Goal: Task Accomplishment & Management: Use online tool/utility

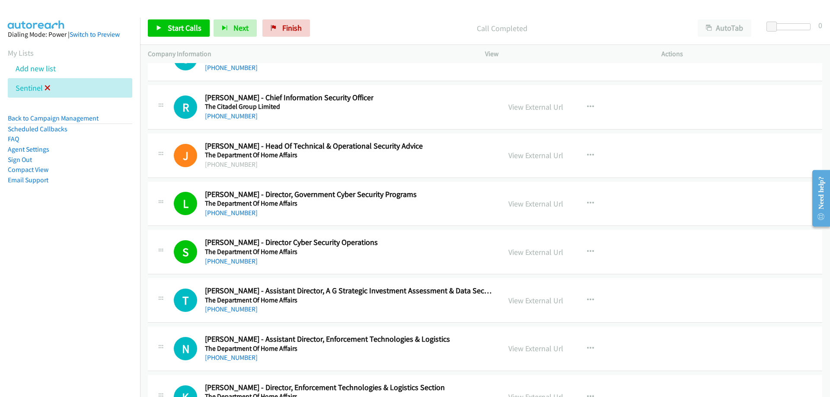
click at [48, 87] on icon at bounding box center [48, 89] width 6 height 6
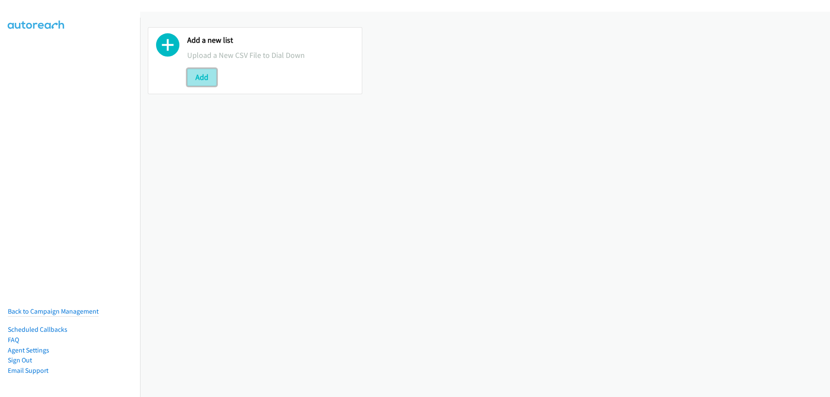
click at [214, 80] on button "Add" at bounding box center [201, 77] width 29 height 17
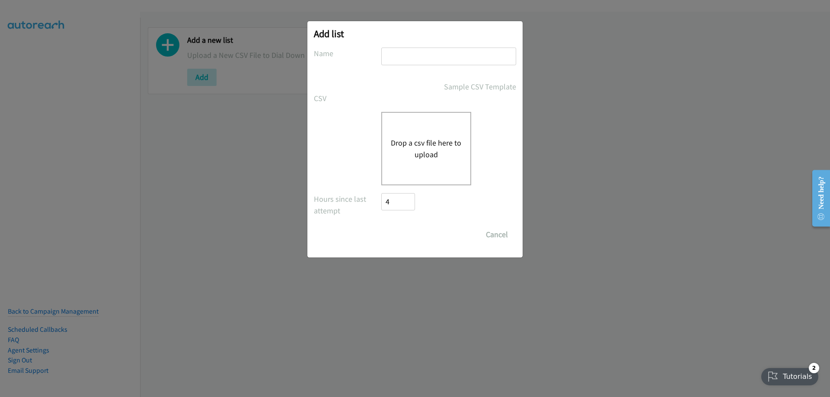
click at [437, 145] on button "Drop a csv file here to upload" at bounding box center [426, 148] width 71 height 23
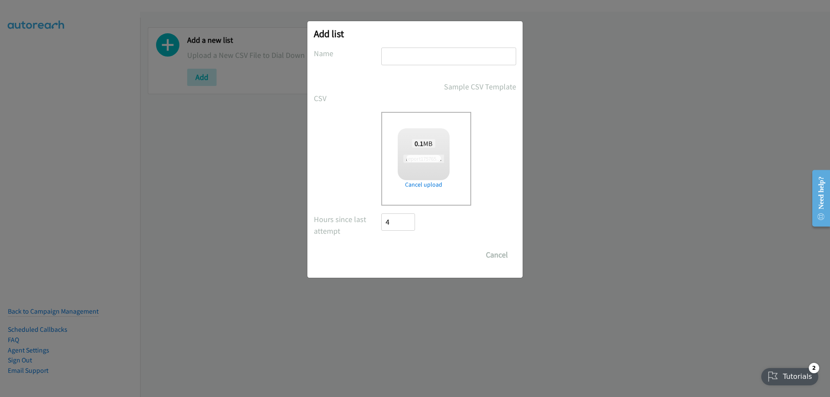
click at [419, 63] on input "text" at bounding box center [448, 57] width 135 height 18
type input "se"
checkbox input "true"
type input "Sentinel"
click at [399, 257] on input "Save List" at bounding box center [403, 254] width 45 height 17
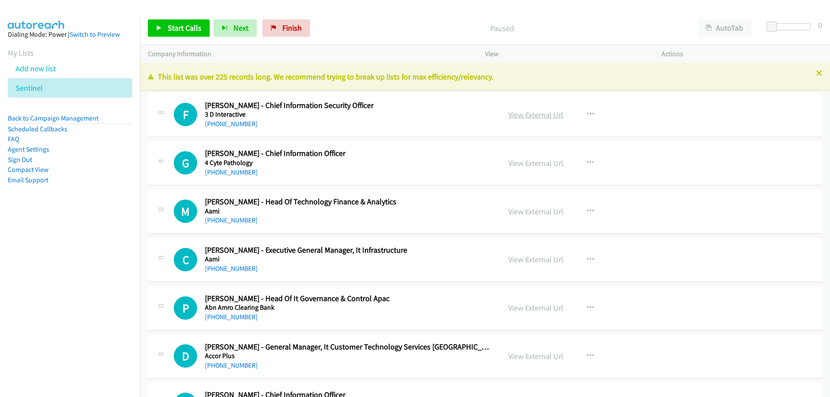
click at [522, 117] on link "View External Url" at bounding box center [535, 115] width 55 height 10
click at [516, 113] on link "View External Url" at bounding box center [535, 115] width 55 height 10
click at [232, 124] on link "+61 429 054 333" at bounding box center [231, 124] width 53 height 8
click at [534, 114] on link "View External Url" at bounding box center [535, 115] width 55 height 10
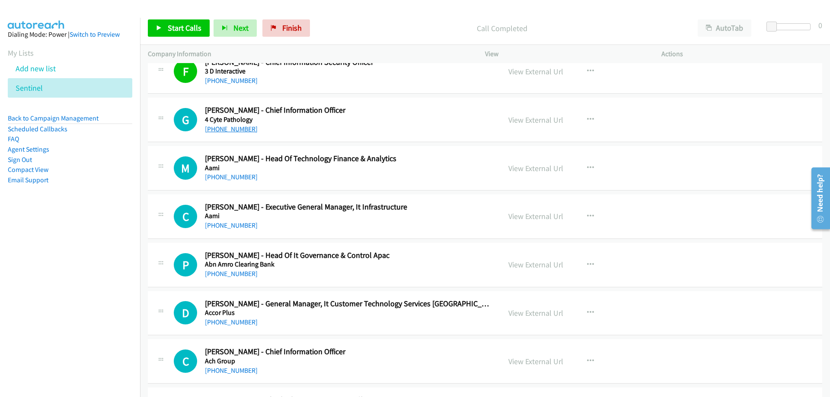
click at [242, 127] on link "+61 422 242 480" at bounding box center [231, 129] width 53 height 8
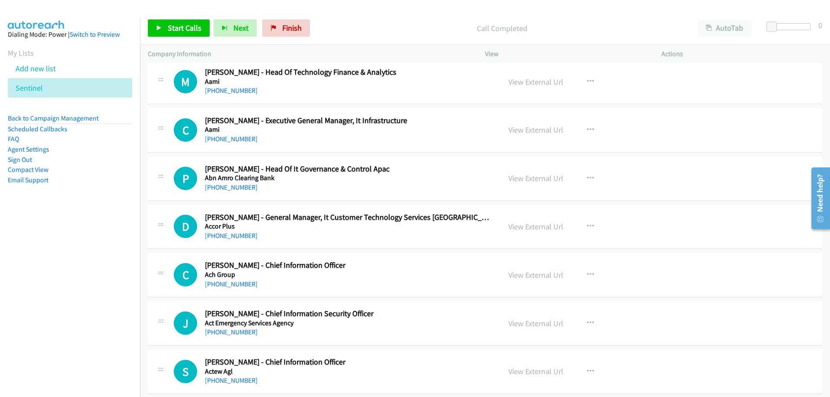
scroll to position [173, 0]
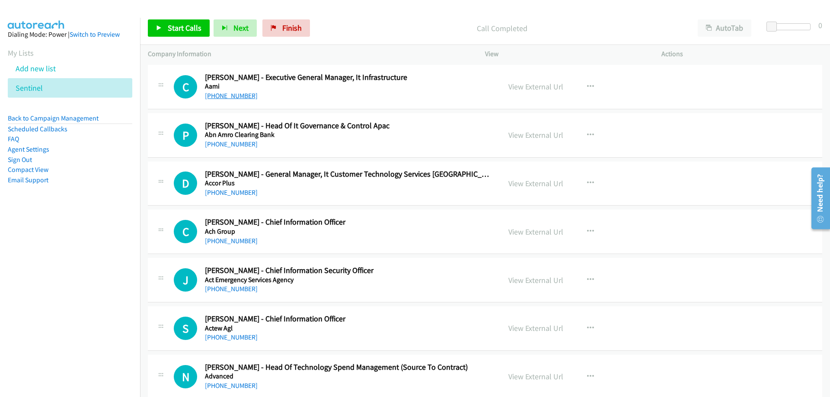
click at [244, 96] on link "+61 423 842 683" at bounding box center [231, 96] width 53 height 8
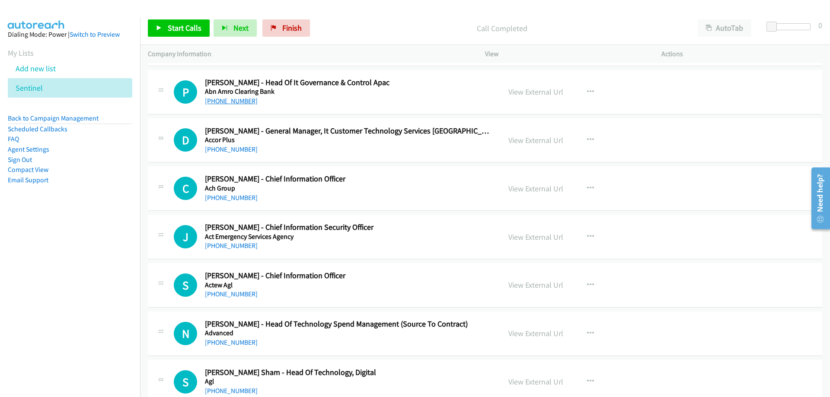
click at [228, 100] on link "+61 2 9117 7016" at bounding box center [231, 101] width 53 height 8
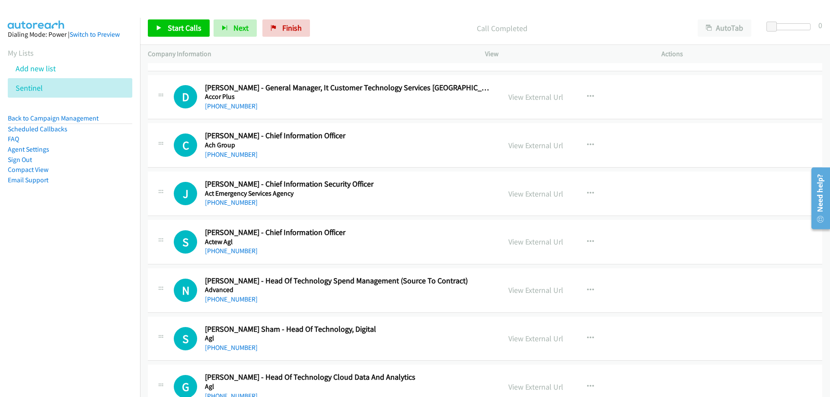
scroll to position [303, 0]
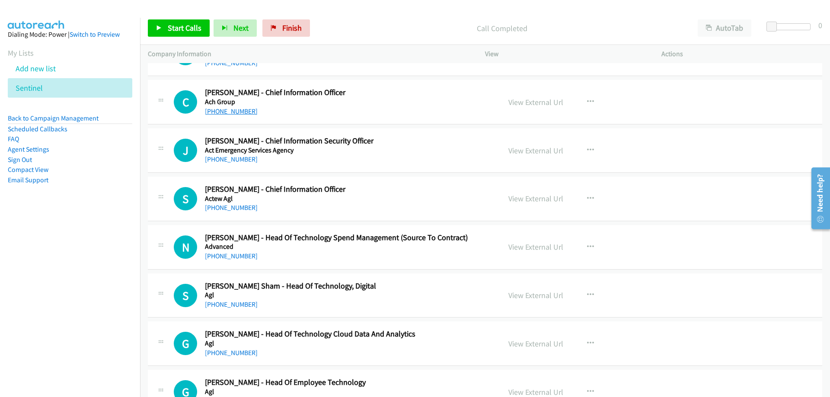
click at [235, 112] on link "+61 436 644 951" at bounding box center [231, 111] width 53 height 8
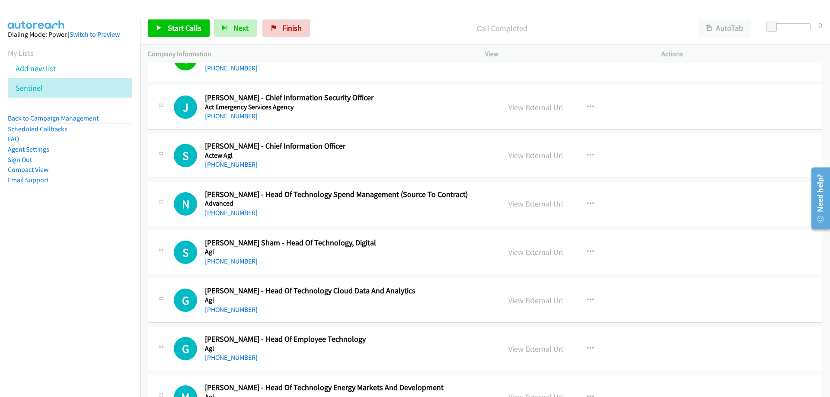
click at [232, 116] on link "+61 432 131 114" at bounding box center [231, 116] width 53 height 8
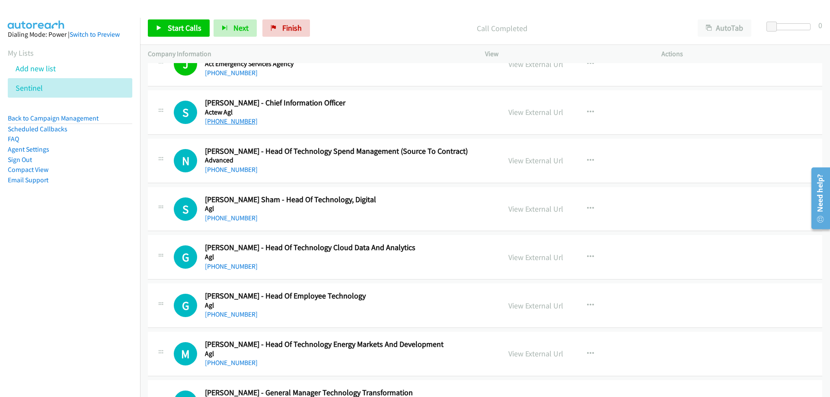
click at [244, 123] on link "+61 410 160 873" at bounding box center [231, 121] width 53 height 8
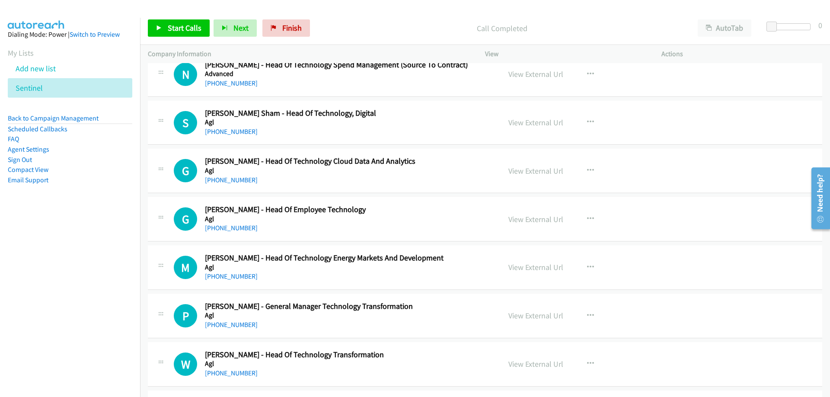
scroll to position [519, 0]
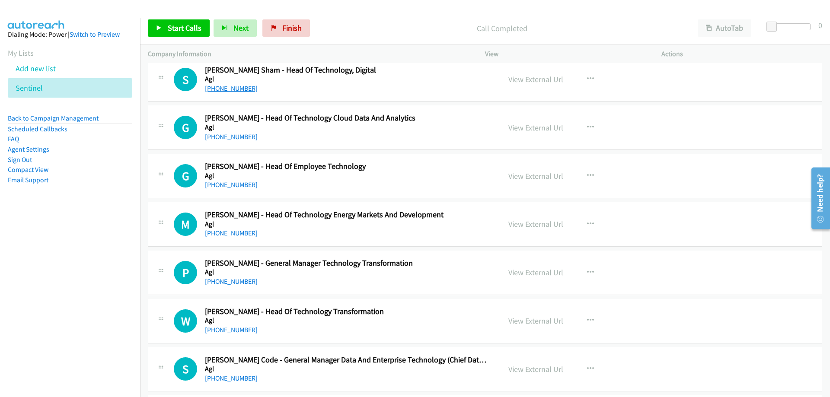
click at [226, 88] on link "[PHONE_NUMBER]" at bounding box center [231, 88] width 53 height 8
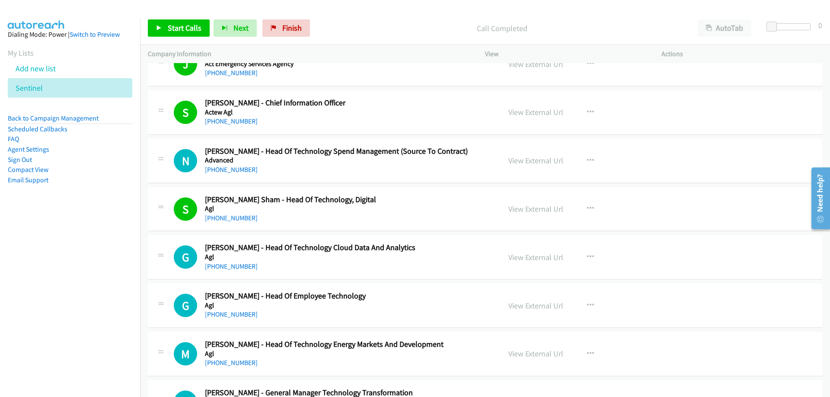
scroll to position [476, 0]
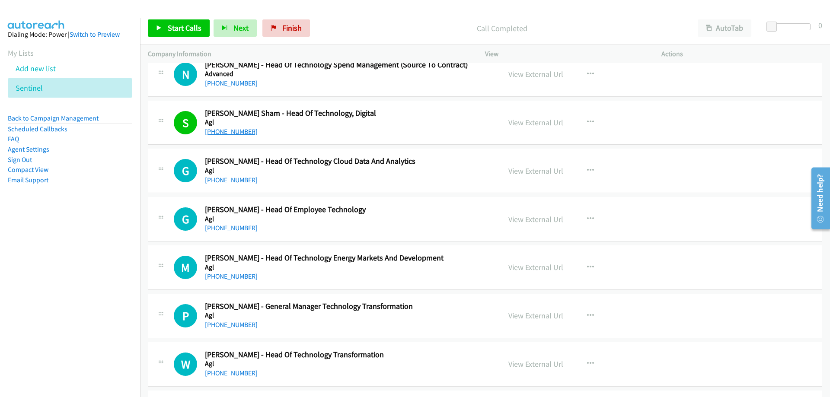
click at [246, 133] on link "[PHONE_NUMBER]" at bounding box center [231, 132] width 53 height 8
click at [519, 121] on link "View External Url" at bounding box center [535, 123] width 55 height 10
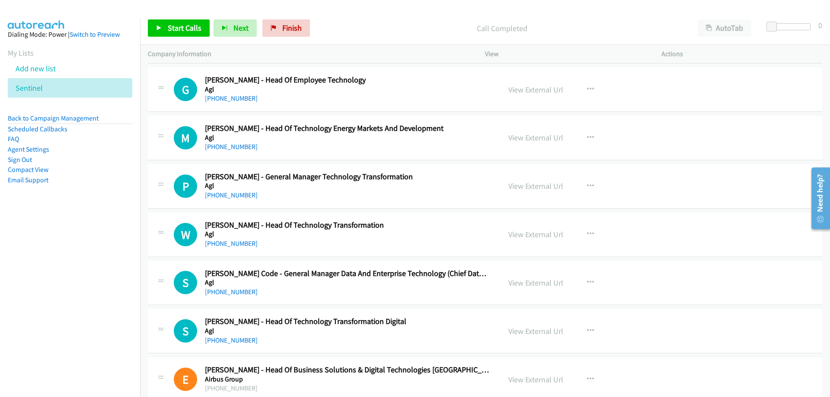
scroll to position [648, 0]
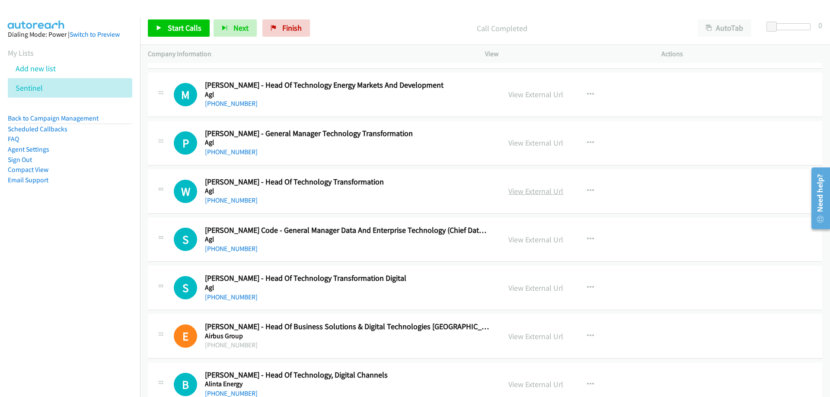
click at [512, 188] on link "View External Url" at bounding box center [535, 191] width 55 height 10
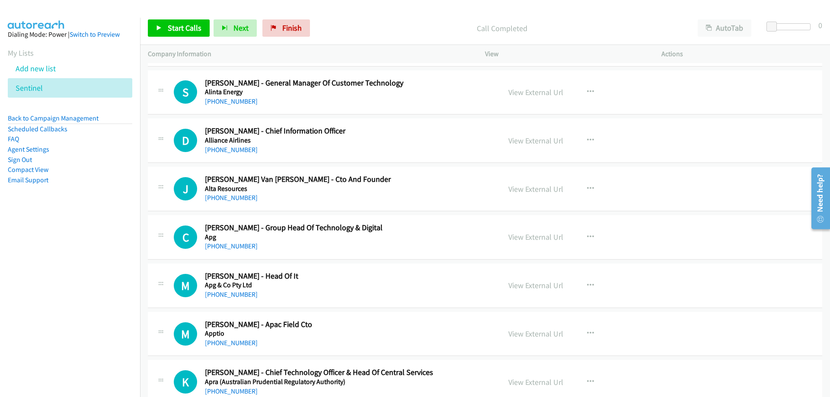
scroll to position [1081, 0]
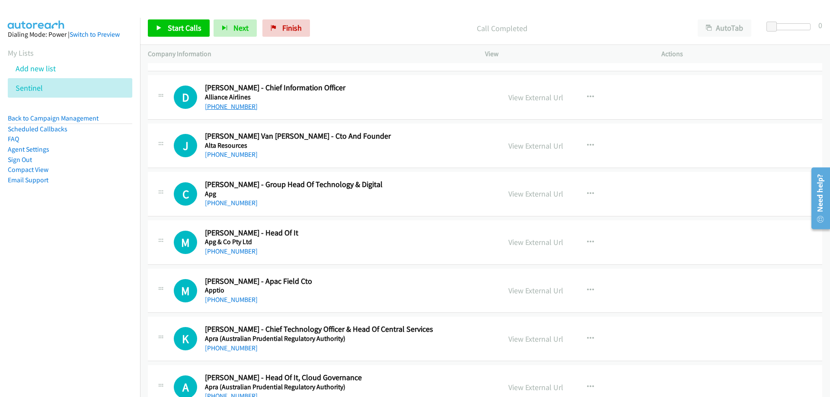
click at [216, 106] on link "+61 417 702 615" at bounding box center [231, 106] width 53 height 8
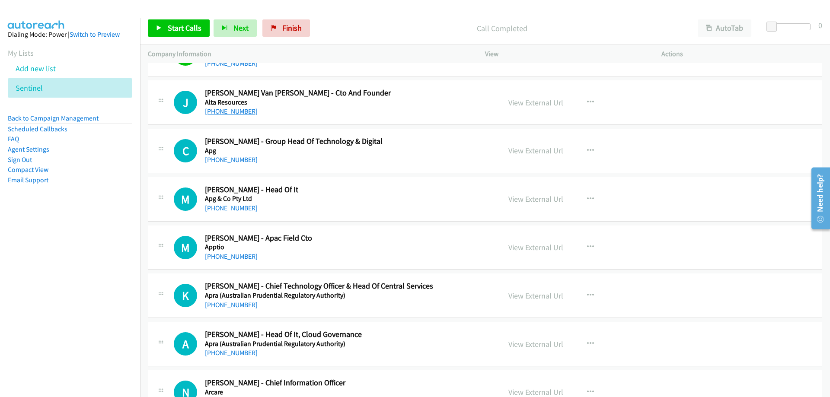
click at [242, 114] on link "+61 420 292 592" at bounding box center [231, 111] width 53 height 8
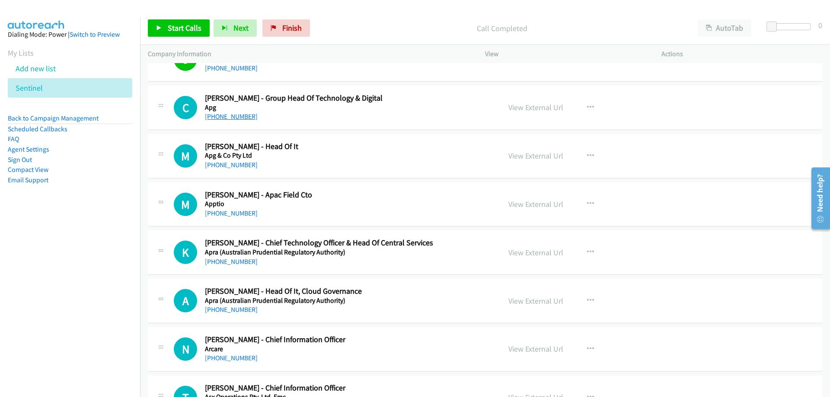
click at [231, 115] on link "+61 410 765 629" at bounding box center [231, 116] width 53 height 8
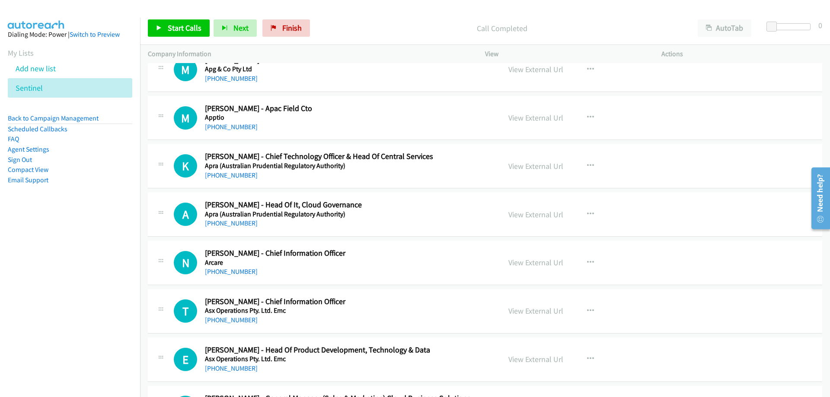
scroll to position [1210, 0]
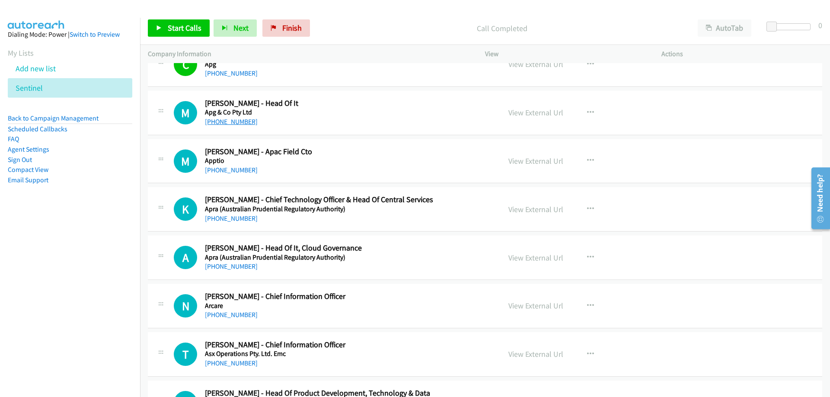
click at [245, 123] on link "+61 468 617 064" at bounding box center [231, 122] width 53 height 8
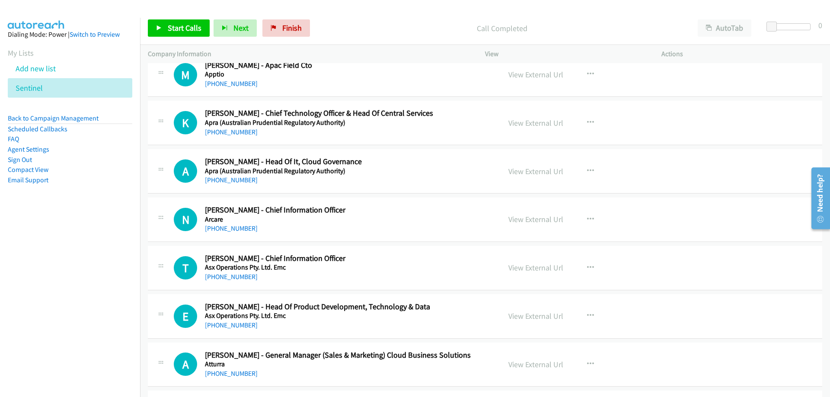
scroll to position [1340, 0]
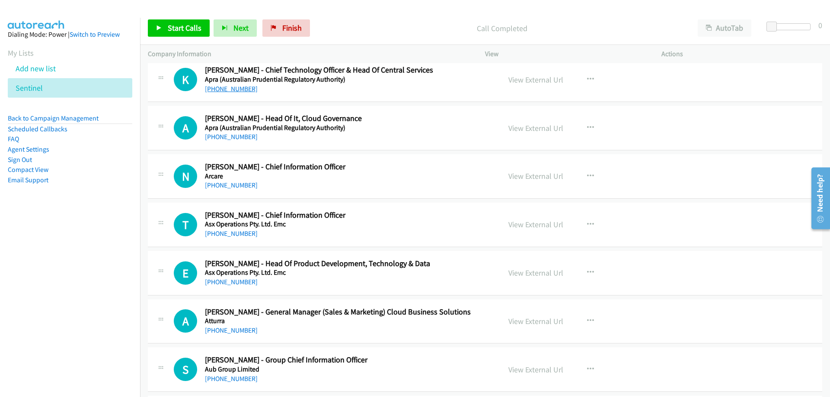
click at [238, 90] on link "+61 2 9210 3467" at bounding box center [231, 89] width 53 height 8
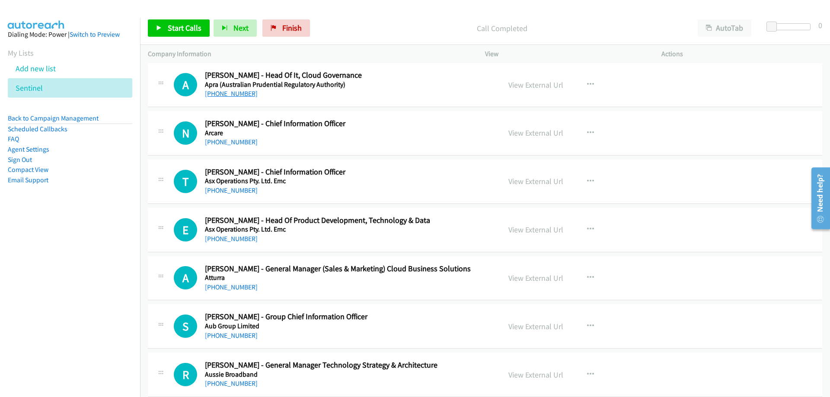
click at [211, 93] on link "+61 420 474 047" at bounding box center [231, 93] width 53 height 8
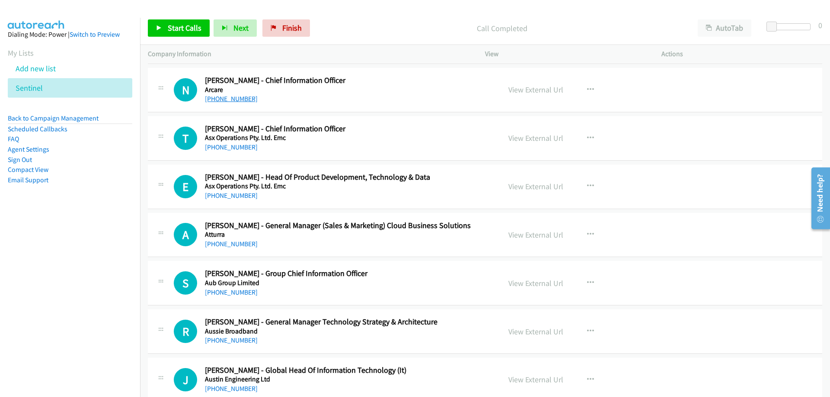
click at [243, 100] on link "+61 448 089 962" at bounding box center [231, 99] width 53 height 8
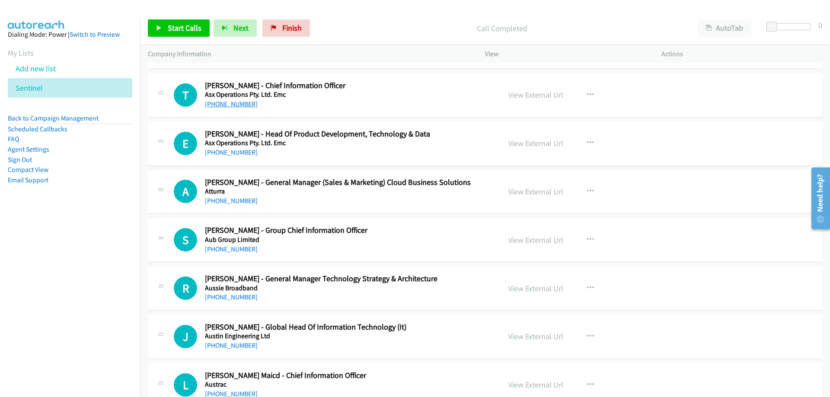
click at [233, 103] on link "[PHONE_NUMBER]" at bounding box center [231, 104] width 53 height 8
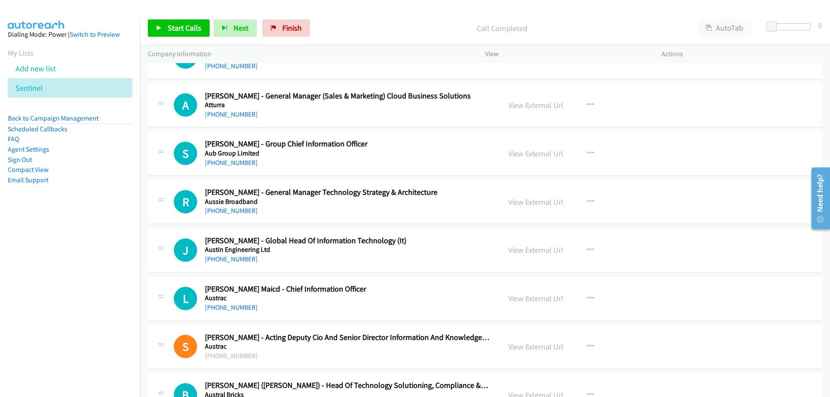
scroll to position [1599, 0]
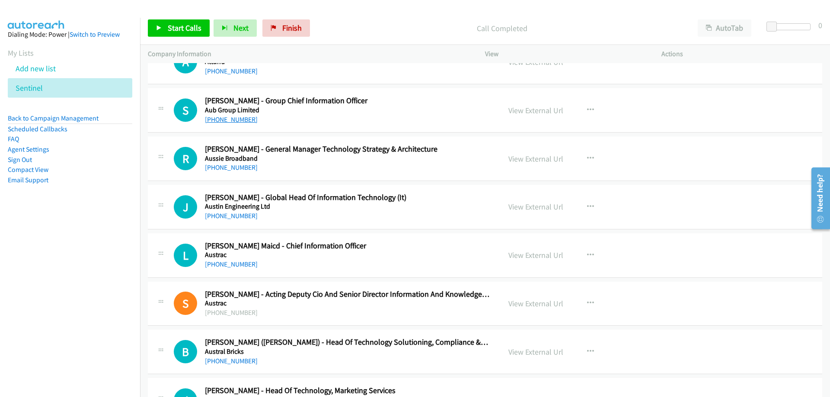
click at [241, 120] on link "+61 409 379 907" at bounding box center [231, 119] width 53 height 8
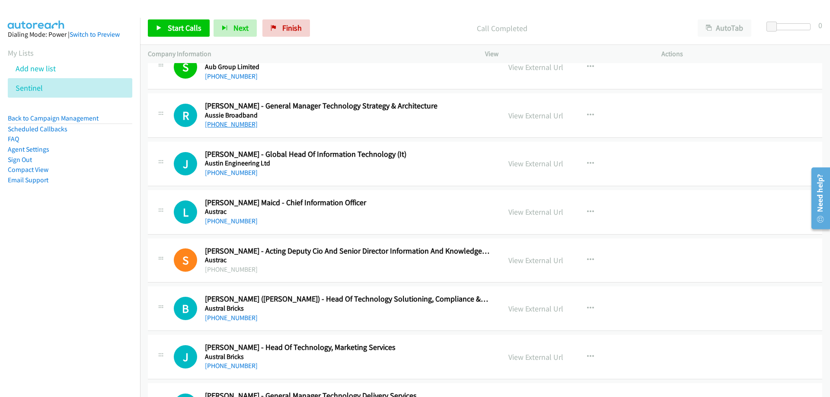
click at [223, 121] on link "[PHONE_NUMBER]" at bounding box center [231, 124] width 53 height 8
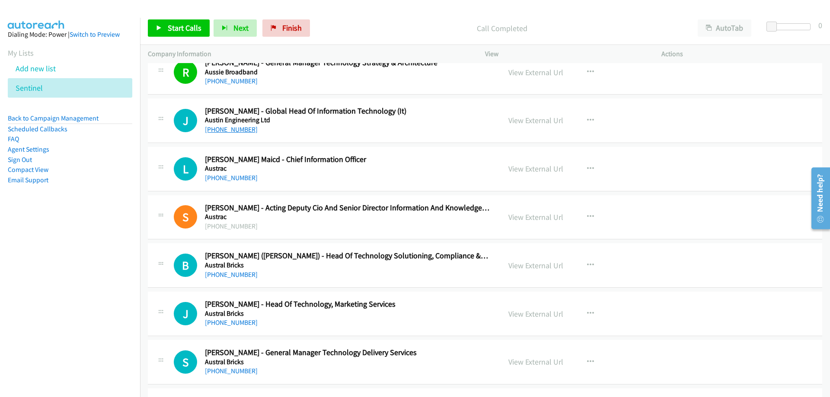
click at [244, 130] on link "+61 408 092 503" at bounding box center [231, 129] width 53 height 8
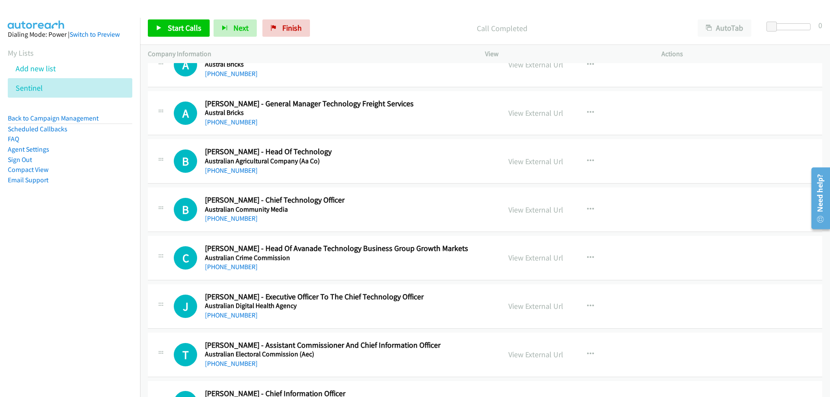
scroll to position [2075, 0]
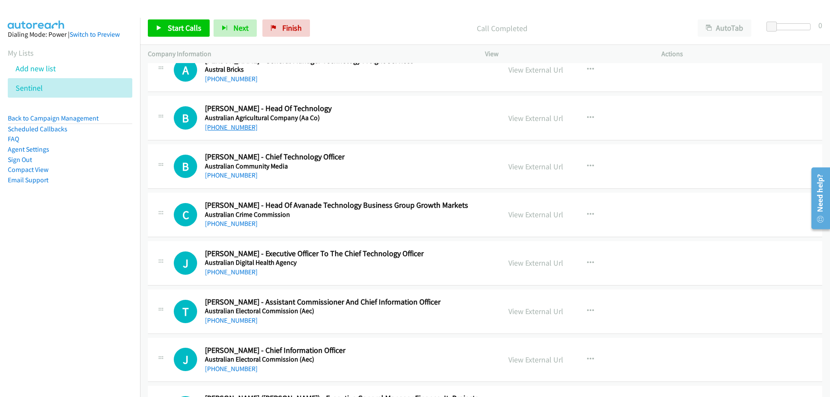
click at [243, 130] on link "+61 2 3456 7890" at bounding box center [231, 127] width 53 height 8
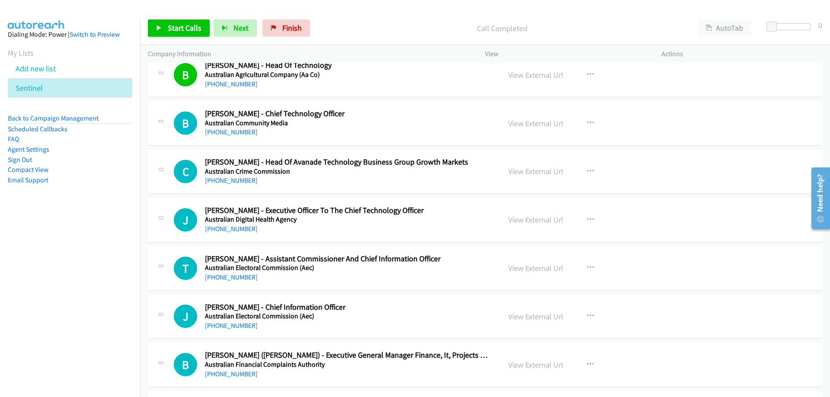
scroll to position [2161, 0]
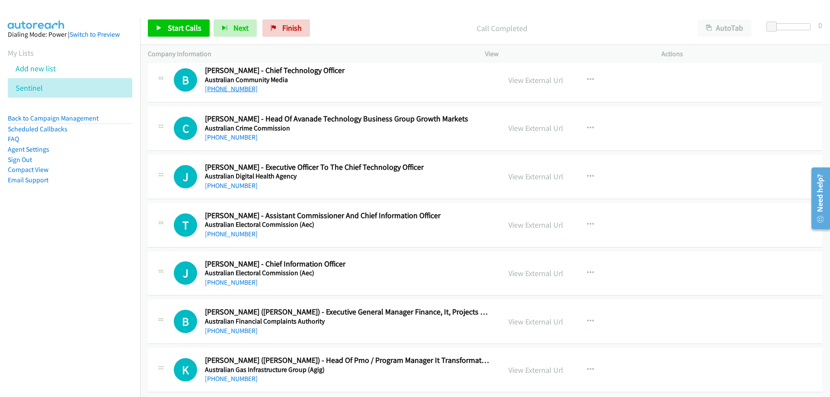
click at [249, 89] on link "+61 429 783 915" at bounding box center [231, 89] width 53 height 8
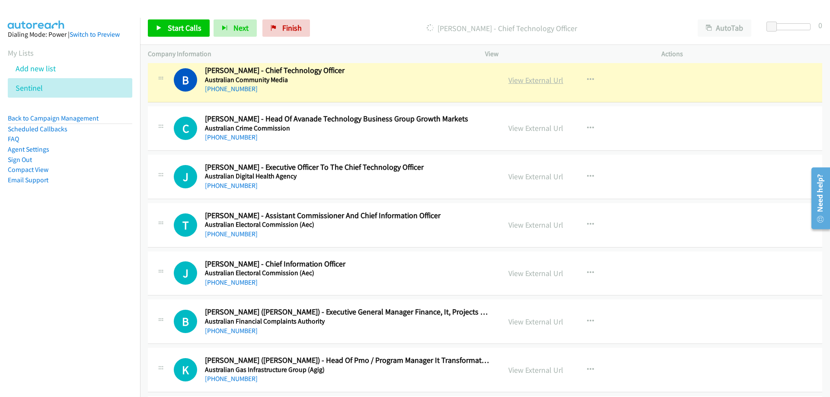
click at [517, 80] on link "View External Url" at bounding box center [535, 80] width 55 height 10
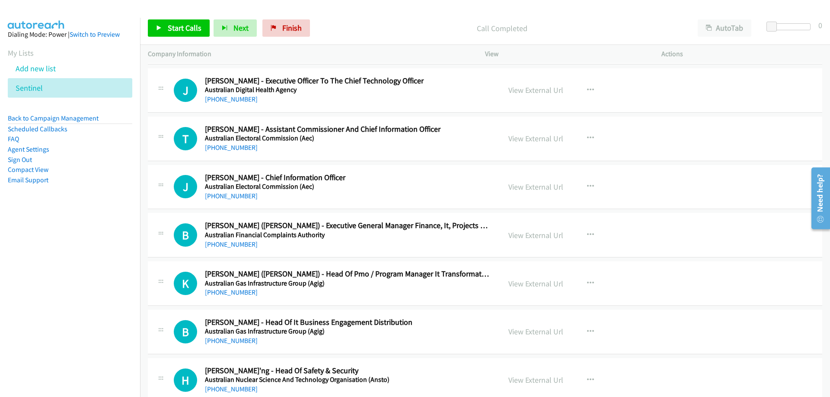
scroll to position [2291, 0]
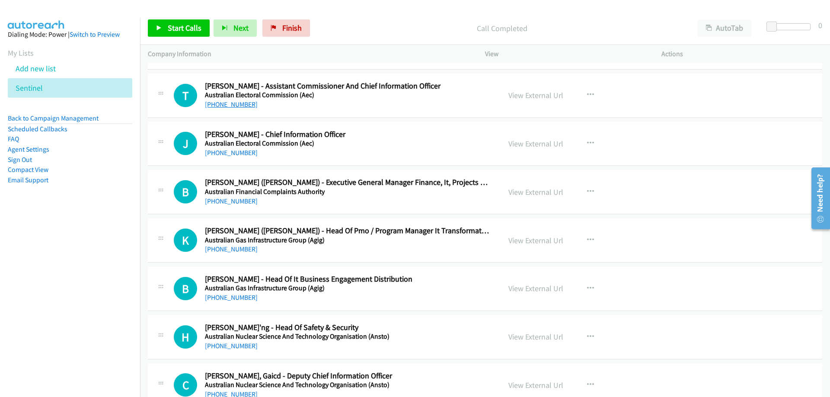
click at [233, 106] on link "+61 409 690 965" at bounding box center [231, 104] width 53 height 8
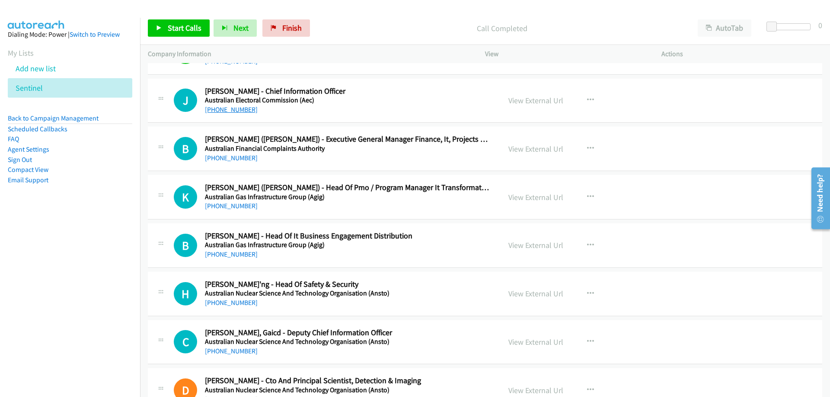
click at [241, 112] on link "+61 467 811 086" at bounding box center [231, 109] width 53 height 8
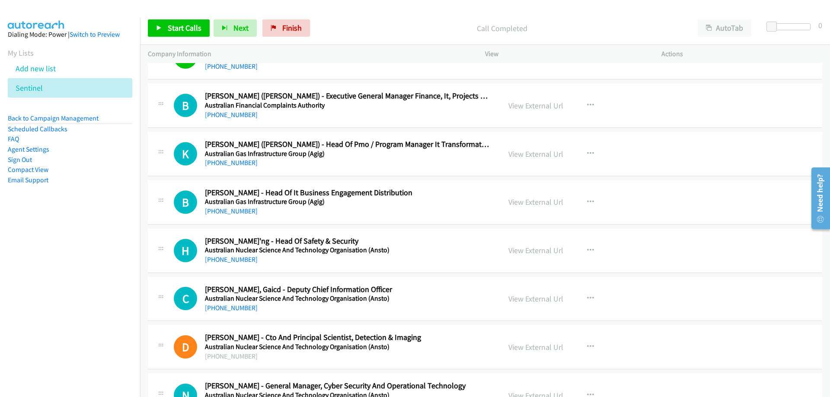
scroll to position [2421, 0]
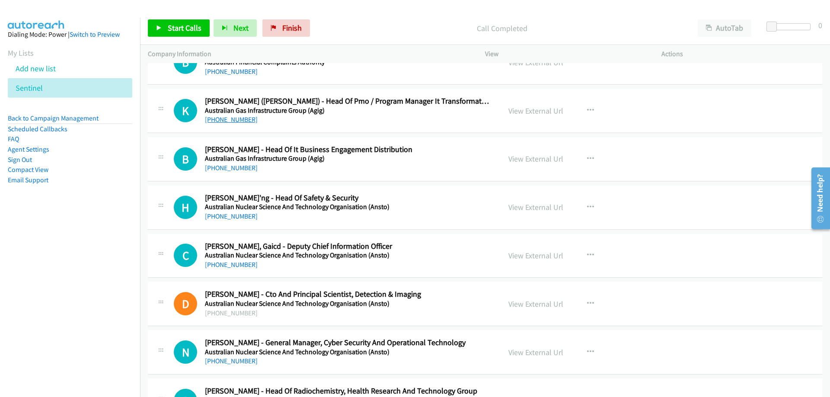
click at [233, 123] on link "+61 424 885 579" at bounding box center [231, 119] width 53 height 8
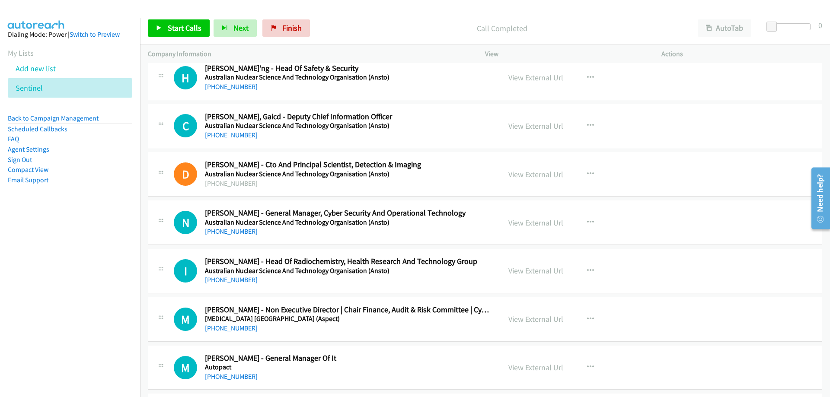
scroll to position [2594, 0]
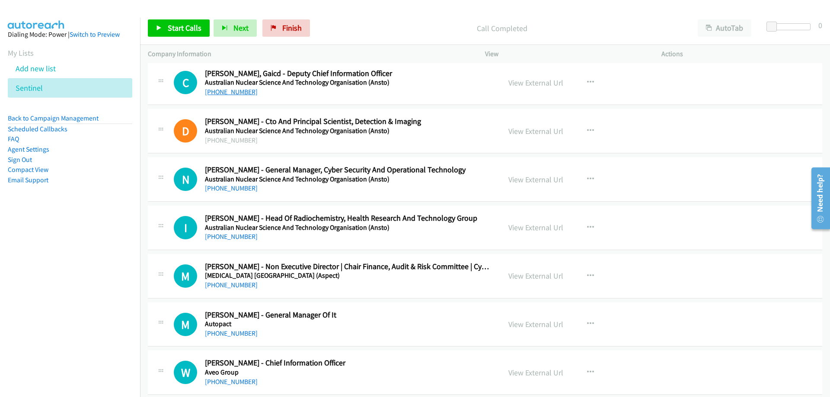
click at [234, 90] on link "+61 400 008 041" at bounding box center [231, 92] width 53 height 8
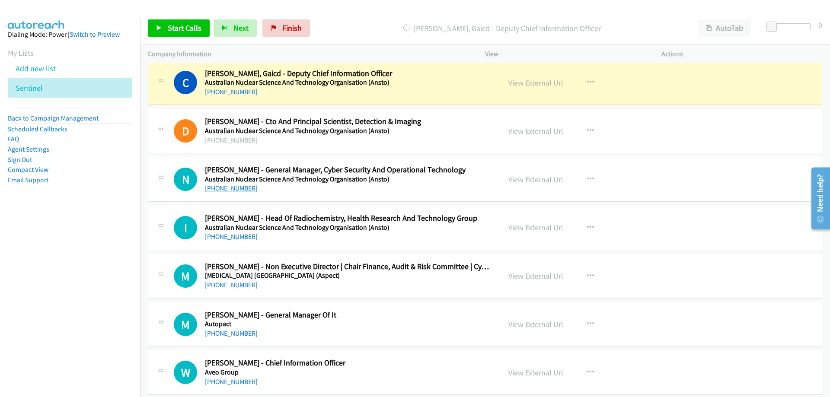
scroll to position [2680, 0]
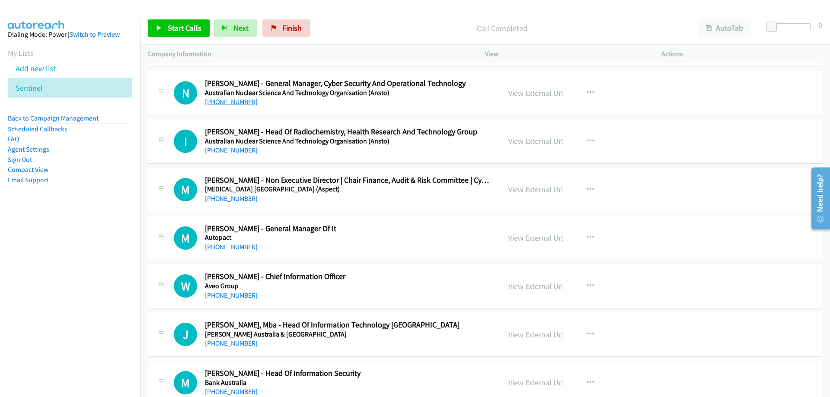
click at [240, 103] on link "+61 477 733 166" at bounding box center [231, 102] width 53 height 8
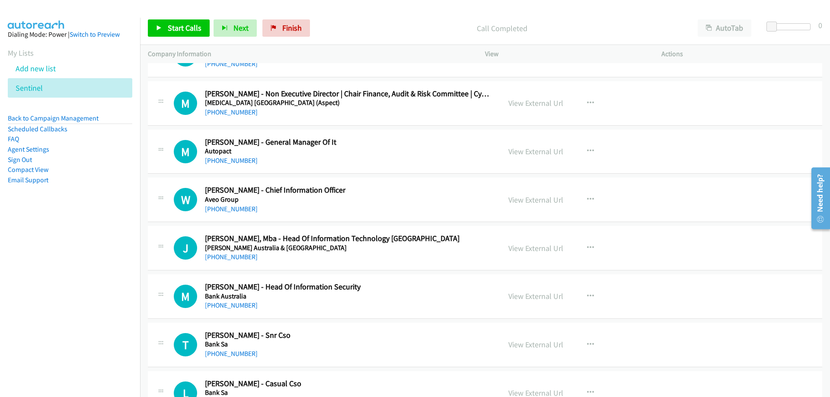
scroll to position [2810, 0]
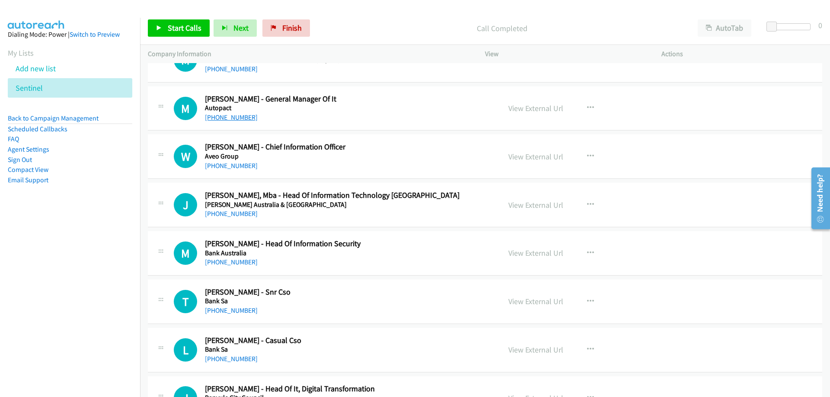
click at [242, 113] on link "+61 433 946 706" at bounding box center [231, 117] width 53 height 8
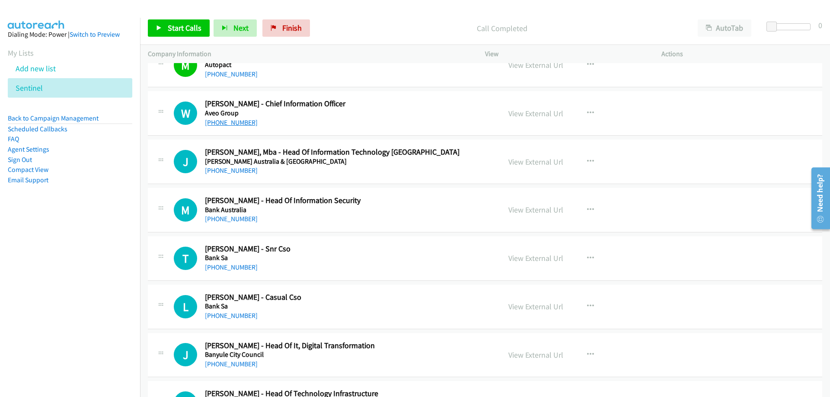
click at [234, 124] on link "+61 419 810 745" at bounding box center [231, 122] width 53 height 8
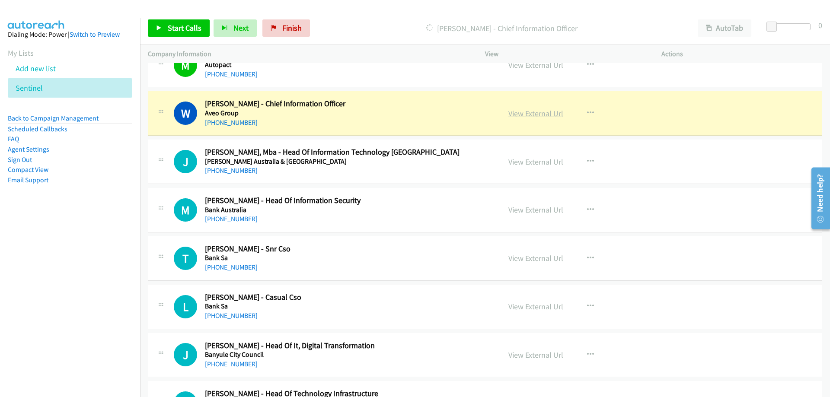
click at [557, 112] on link "View External Url" at bounding box center [535, 114] width 55 height 10
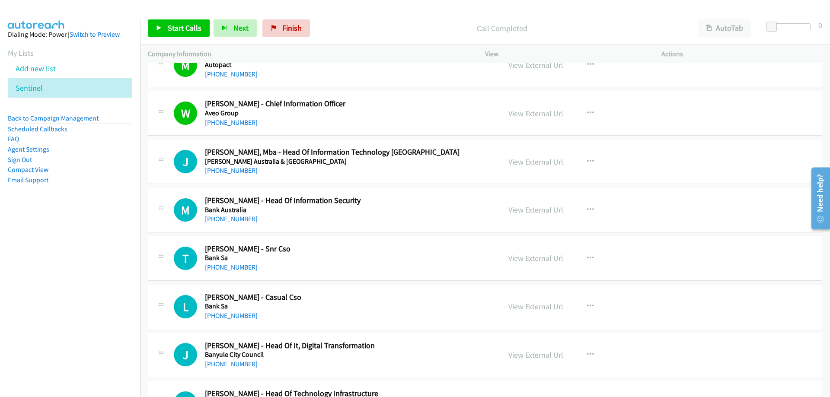
scroll to position [2896, 0]
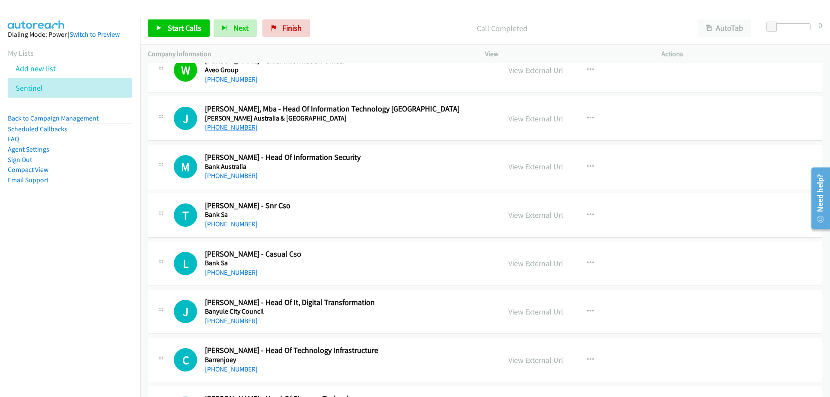
click at [239, 124] on link "+61 432 246 011" at bounding box center [231, 127] width 53 height 8
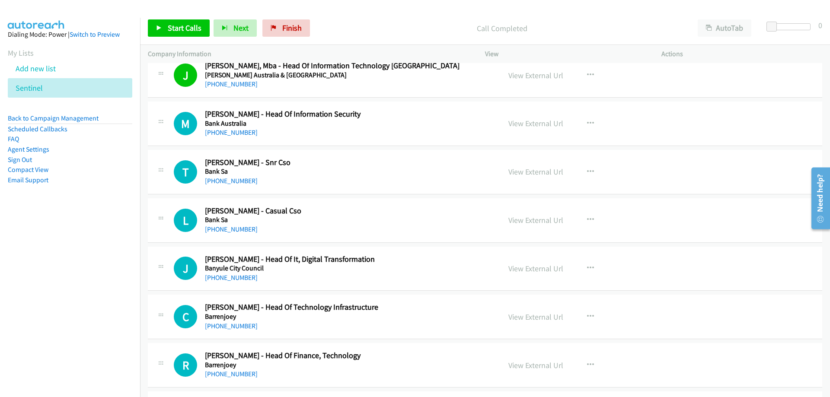
scroll to position [2983, 0]
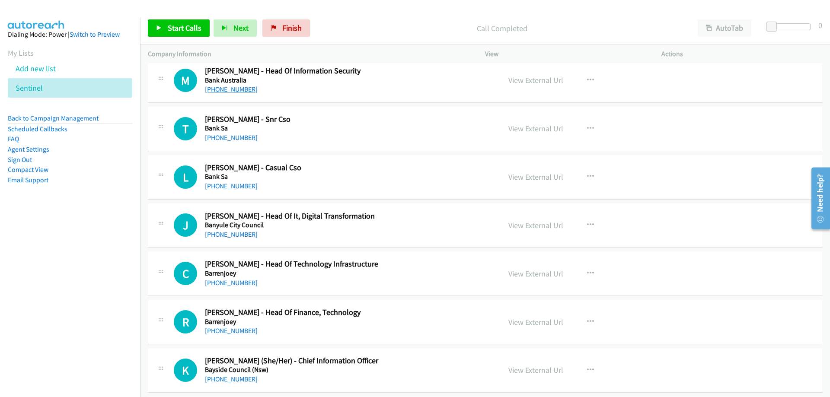
click at [233, 92] on link "+61 407 080 131" at bounding box center [231, 89] width 53 height 8
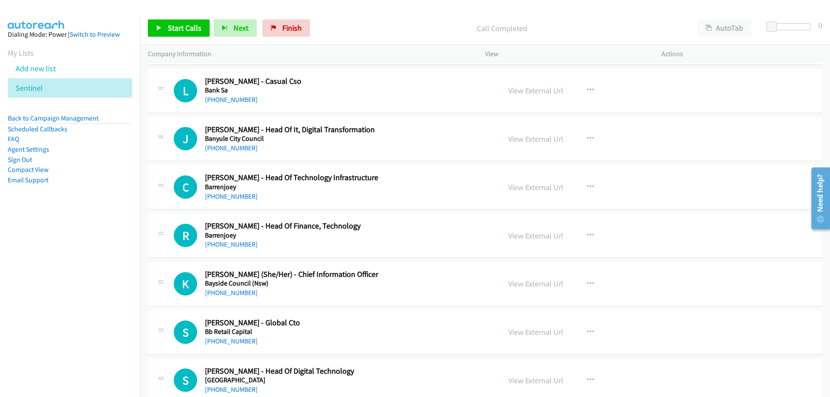
scroll to position [3112, 0]
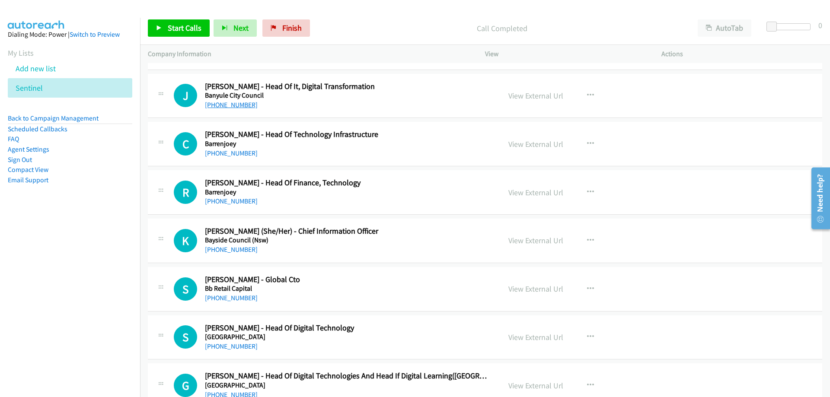
click at [227, 105] on link "+61 423 087 979" at bounding box center [231, 105] width 53 height 8
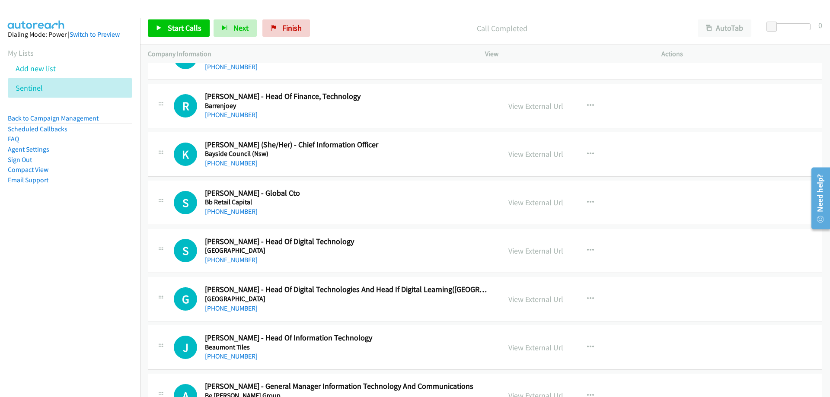
scroll to position [3242, 0]
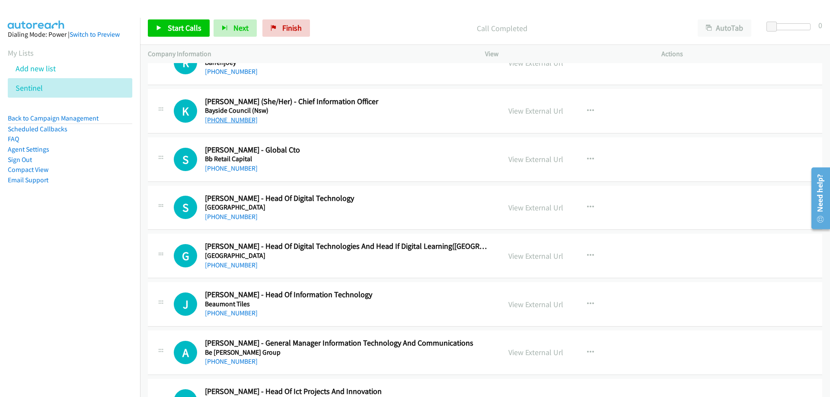
click at [233, 118] on link "+61 3 9599 4444" at bounding box center [231, 120] width 53 height 8
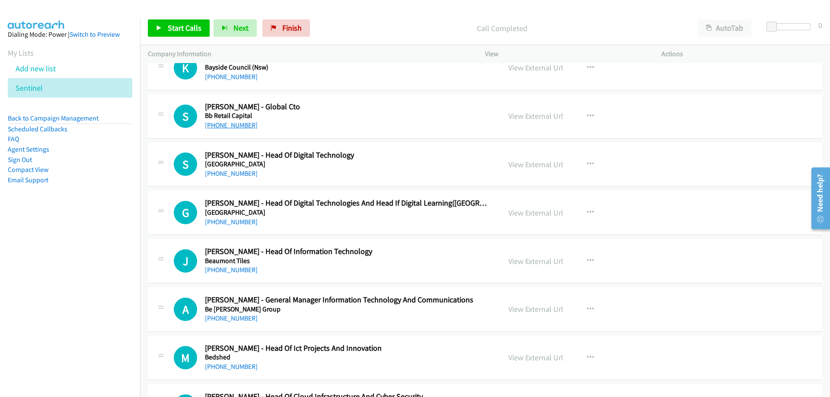
click at [239, 126] on link "+61 467 554 678" at bounding box center [231, 125] width 53 height 8
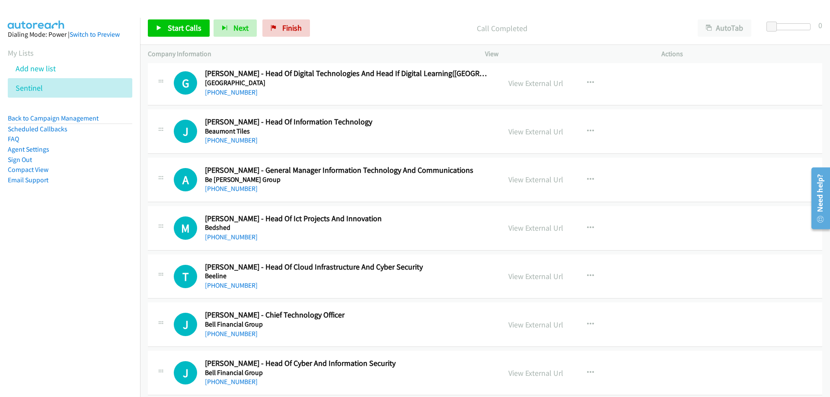
scroll to position [3458, 0]
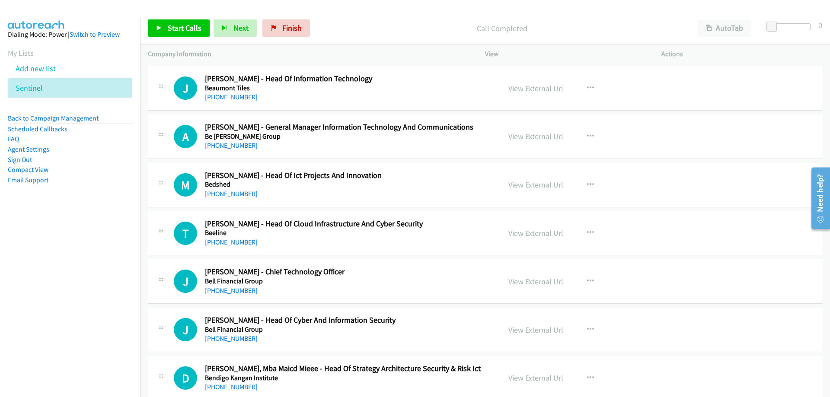
click at [224, 98] on link "+61 413 330 390" at bounding box center [231, 97] width 53 height 8
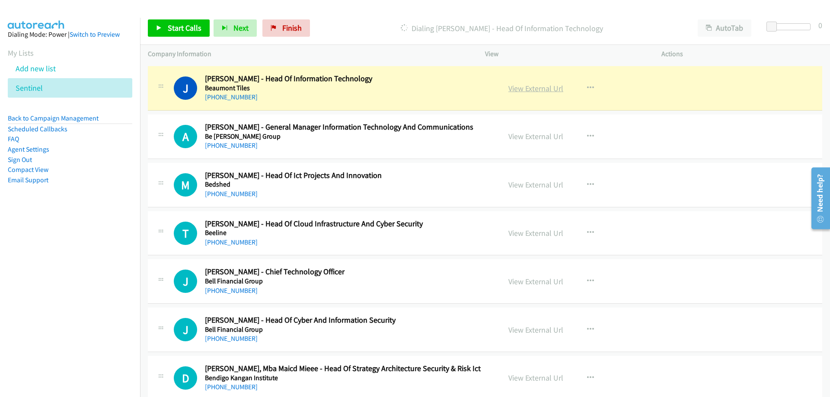
click at [518, 85] on link "View External Url" at bounding box center [535, 88] width 55 height 10
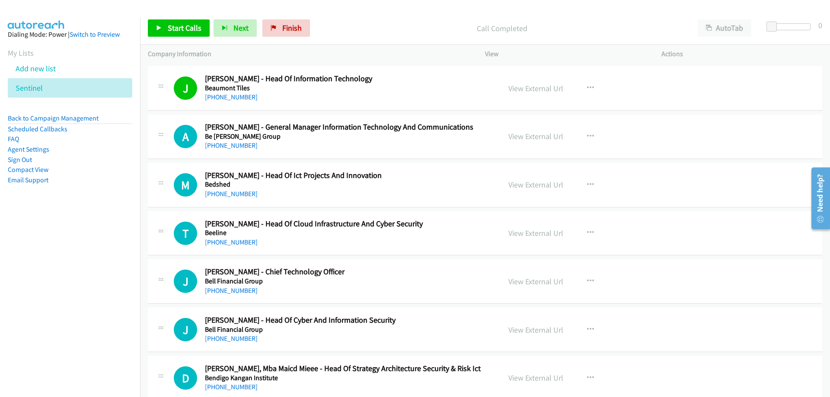
scroll to position [3502, 0]
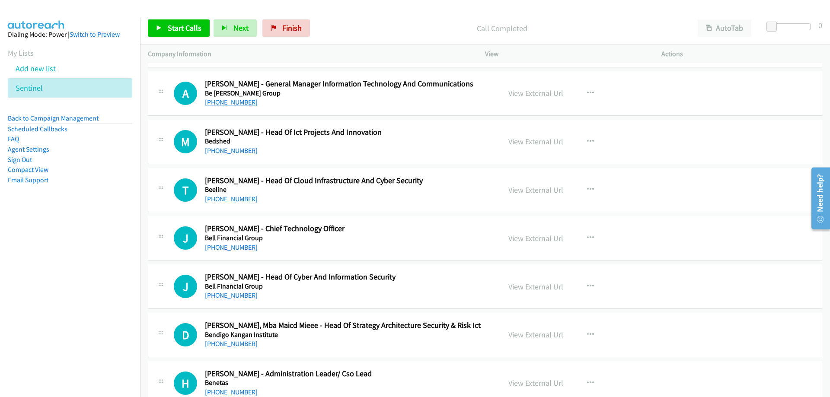
click at [239, 105] on link "+61 2 9612 1481" at bounding box center [231, 102] width 53 height 8
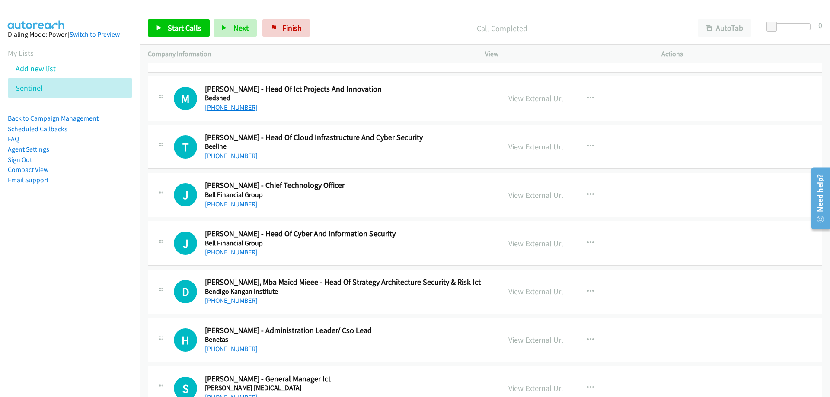
click at [232, 106] on link "+61 412 610 068" at bounding box center [231, 107] width 53 height 8
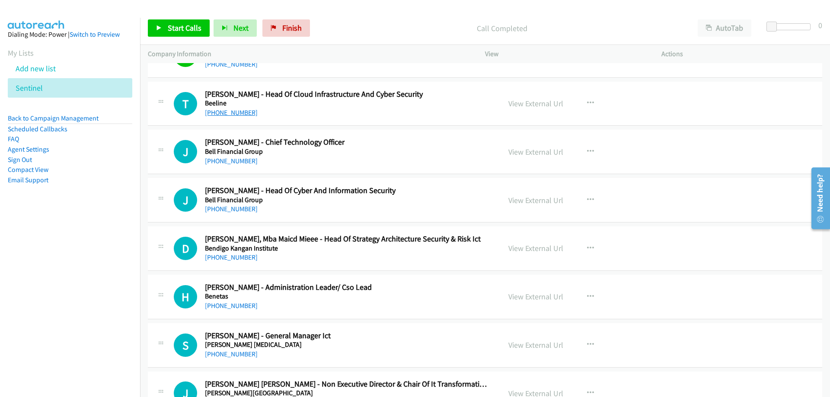
click at [238, 111] on link "+61 422 178 472" at bounding box center [231, 113] width 53 height 8
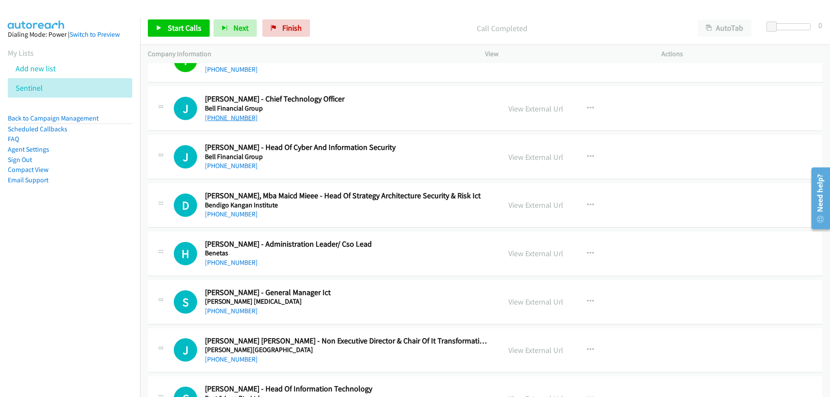
click at [237, 119] on link "+61 477 635 123" at bounding box center [231, 118] width 53 height 8
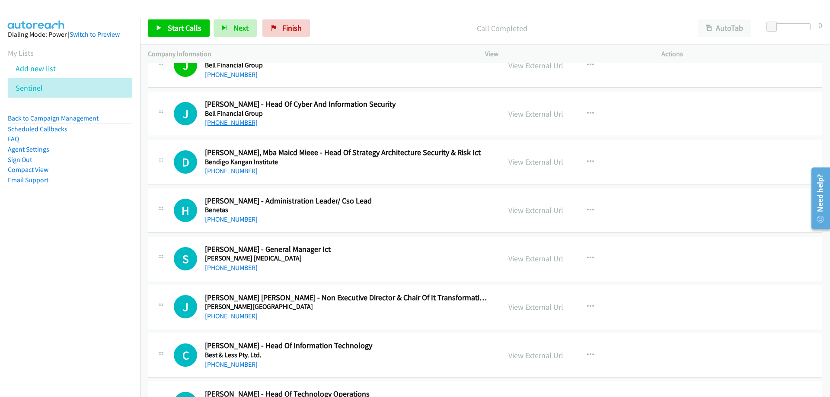
click at [222, 122] on link "+61 499 107 050" at bounding box center [231, 122] width 53 height 8
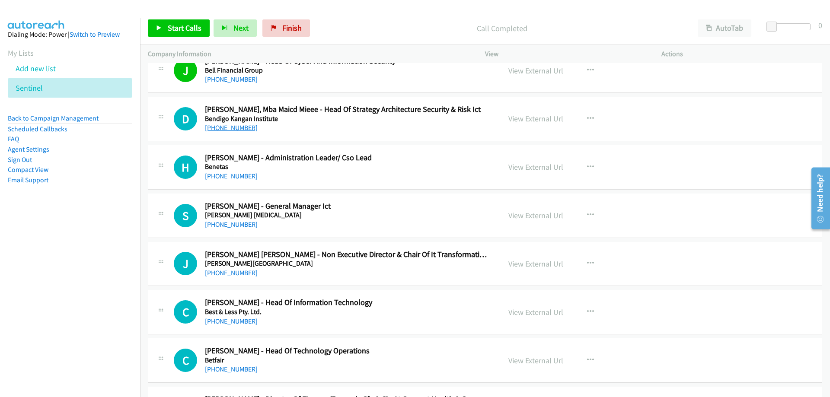
click at [209, 124] on link "+61 423 844 534" at bounding box center [231, 128] width 53 height 8
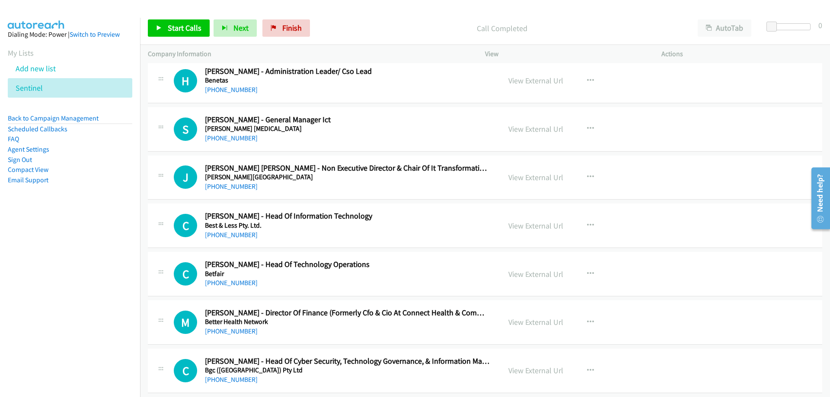
scroll to position [3847, 0]
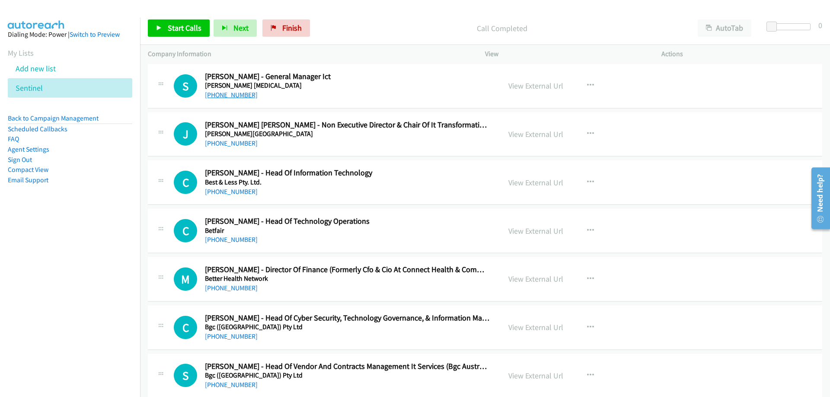
click at [239, 98] on link "+61 419 857 708" at bounding box center [231, 95] width 53 height 8
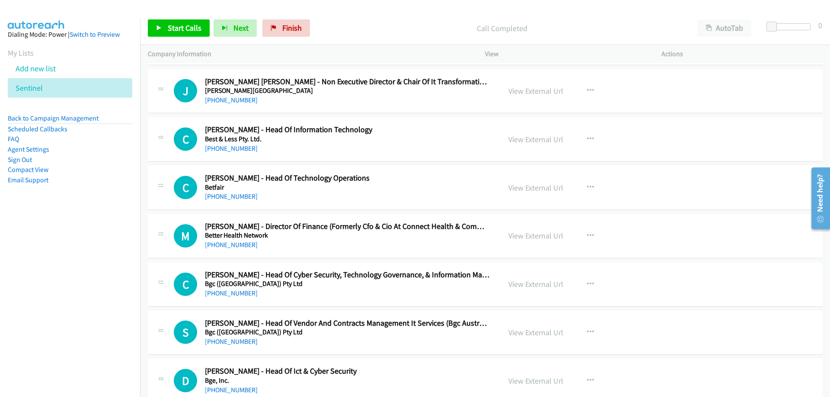
scroll to position [3934, 0]
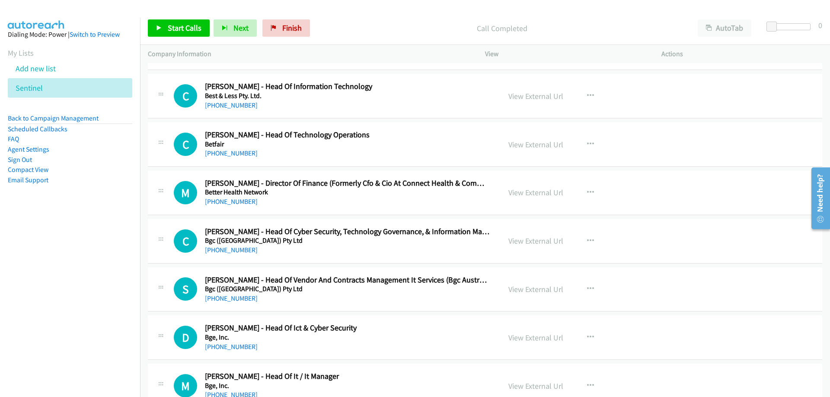
click at [238, 100] on div "+61 405 637 664" at bounding box center [347, 105] width 285 height 10
click at [242, 104] on link "+61 405 637 664" at bounding box center [231, 105] width 53 height 8
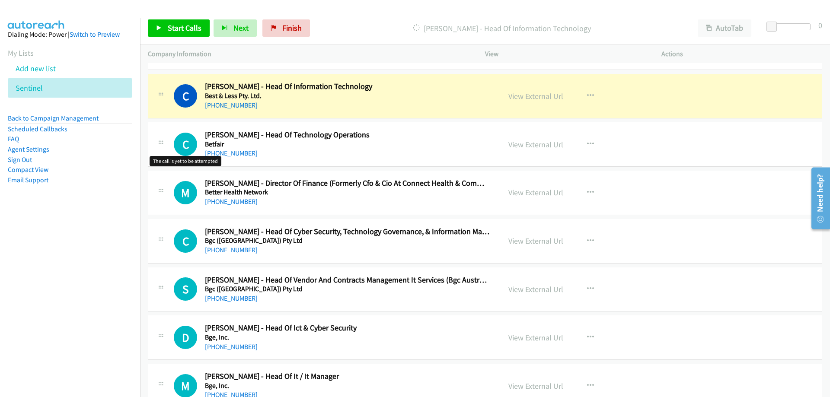
scroll to position [3977, 0]
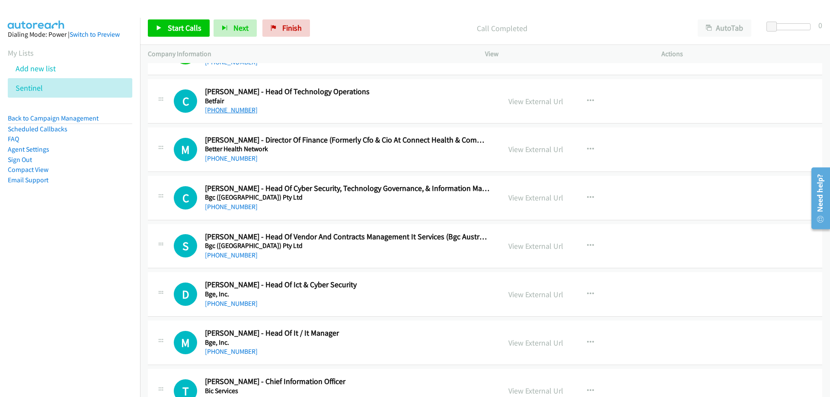
click at [217, 114] on link "+61 3 5940 8143" at bounding box center [231, 110] width 53 height 8
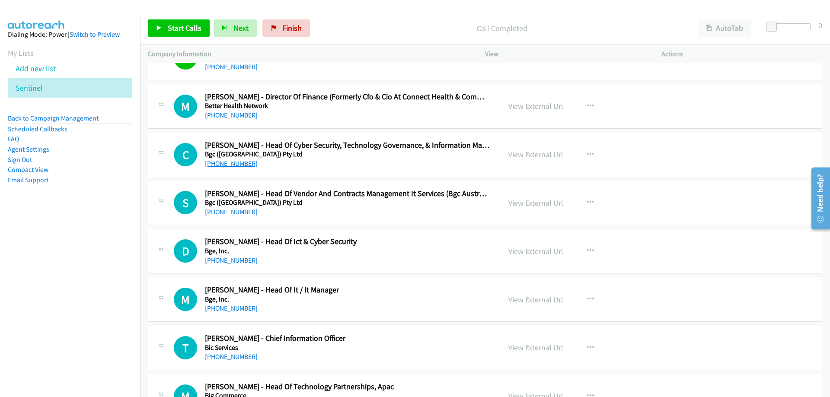
scroll to position [4064, 0]
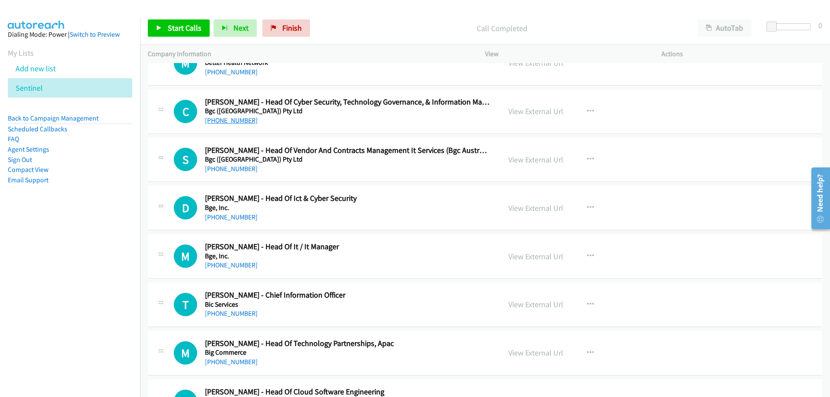
click at [231, 124] on link "+61 428 864 620" at bounding box center [231, 120] width 53 height 8
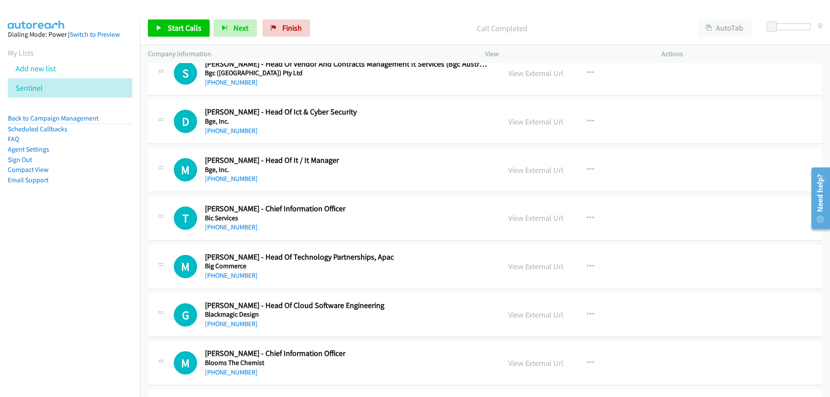
scroll to position [4193, 0]
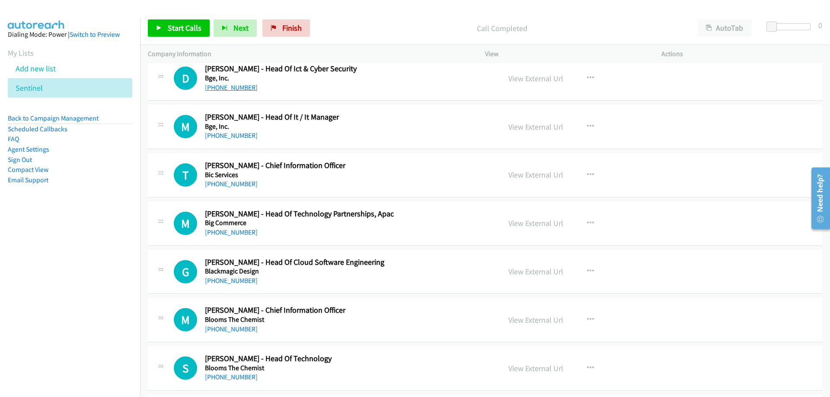
click at [235, 85] on link "+61 426 298 118" at bounding box center [231, 87] width 53 height 8
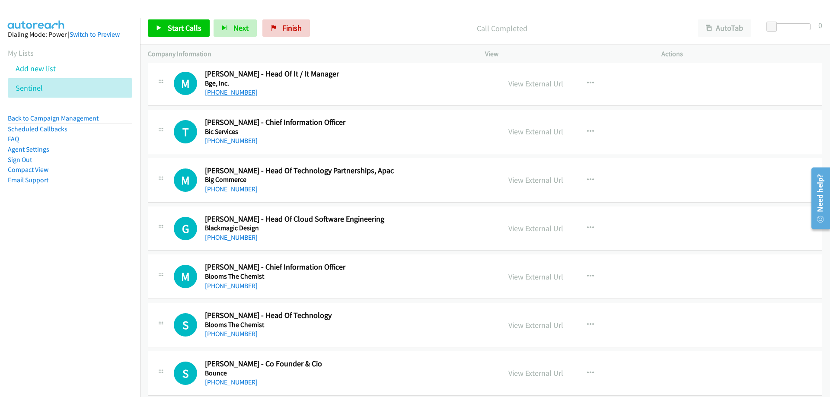
click at [209, 92] on link "+61 418 901 946" at bounding box center [231, 92] width 53 height 8
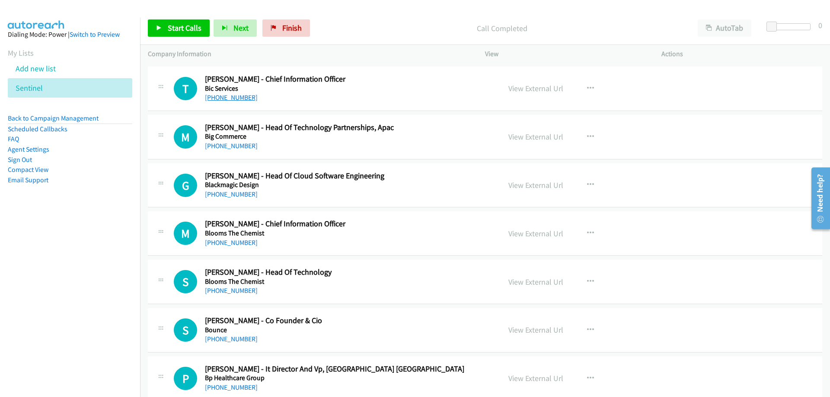
click at [244, 99] on link "+61 433 004 431" at bounding box center [231, 97] width 53 height 8
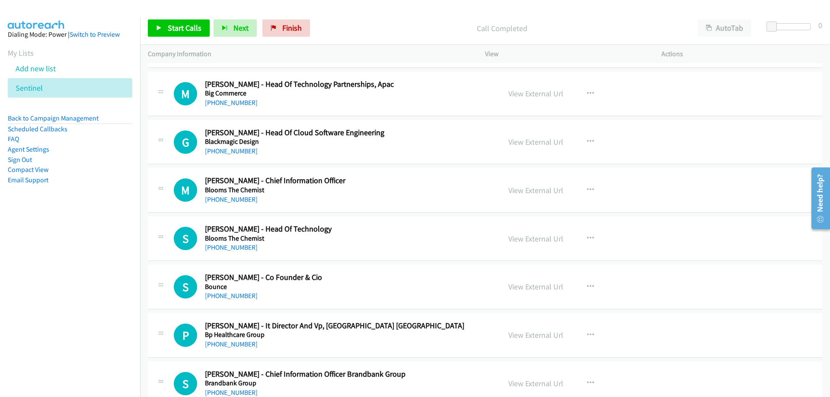
scroll to position [4366, 0]
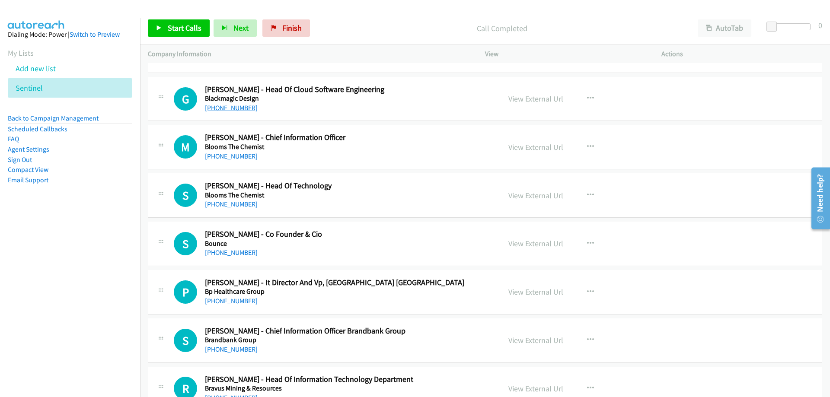
click at [246, 109] on link "+61 435 437 886" at bounding box center [231, 108] width 53 height 8
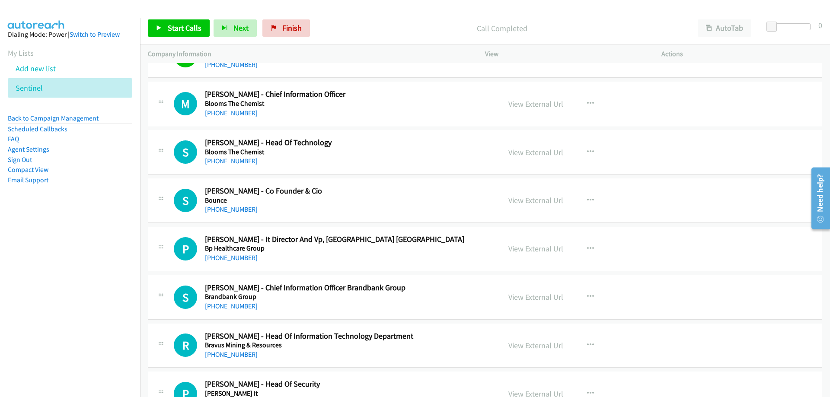
click at [245, 116] on link "+61 418 327 603" at bounding box center [231, 113] width 53 height 8
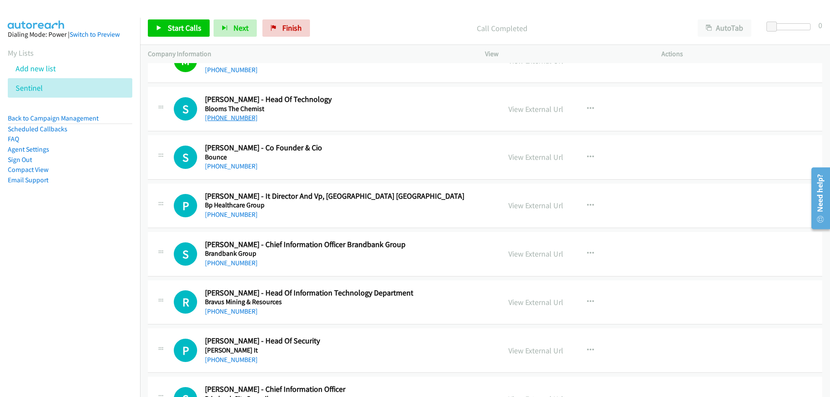
click at [242, 118] on link "+61 433 954 455" at bounding box center [231, 118] width 53 height 8
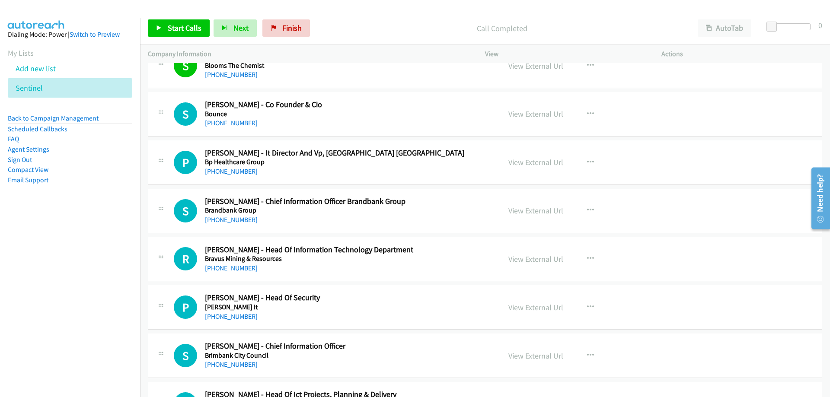
click at [249, 122] on link "+61 448 938 834" at bounding box center [231, 123] width 53 height 8
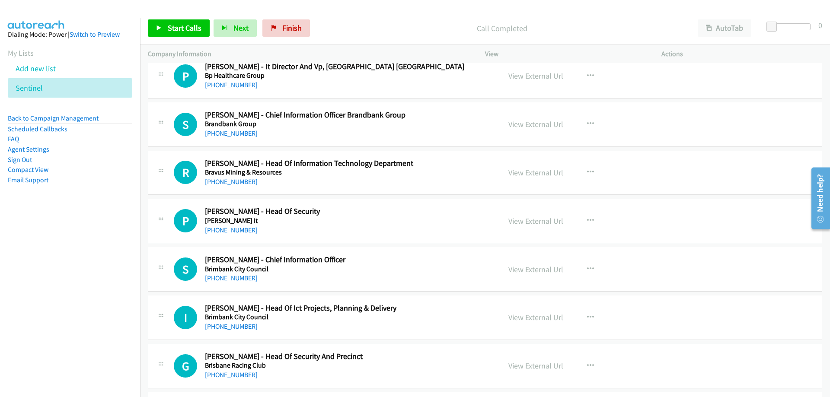
scroll to position [4626, 0]
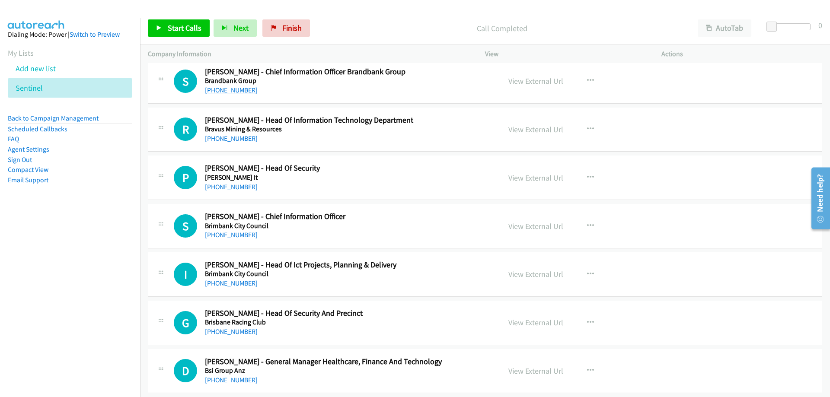
click at [239, 90] on link "+61 407 953 240" at bounding box center [231, 90] width 53 height 8
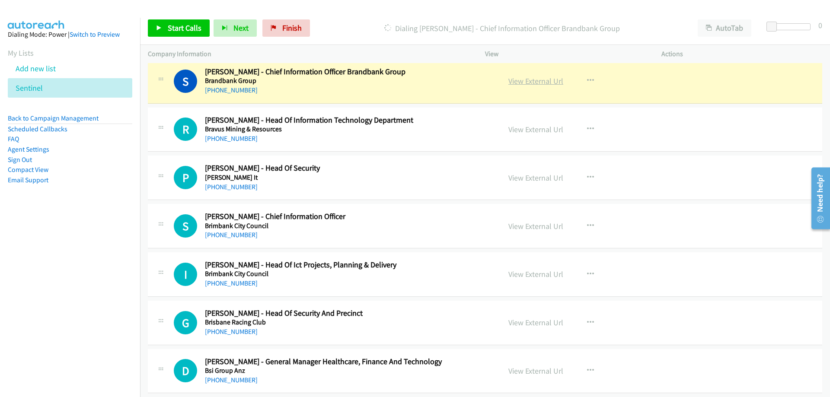
click at [534, 83] on link "View External Url" at bounding box center [535, 81] width 55 height 10
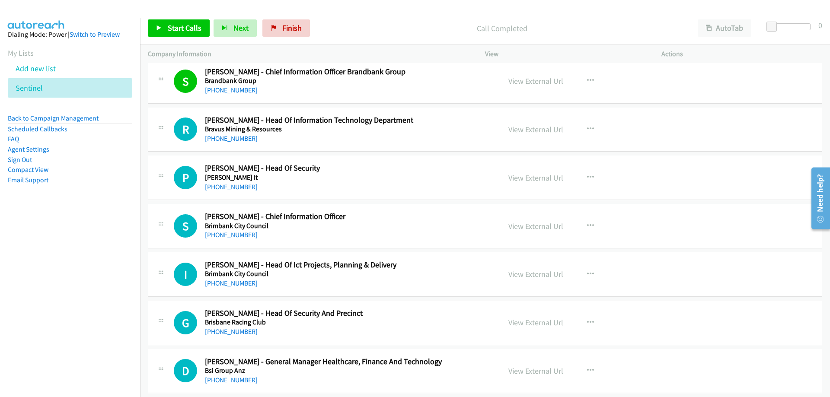
scroll to position [4669, 0]
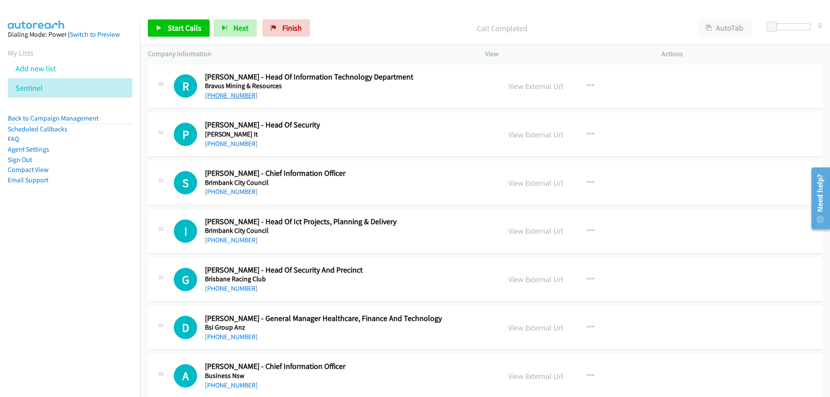
click at [227, 94] on link "+61 448 001 993" at bounding box center [231, 95] width 53 height 8
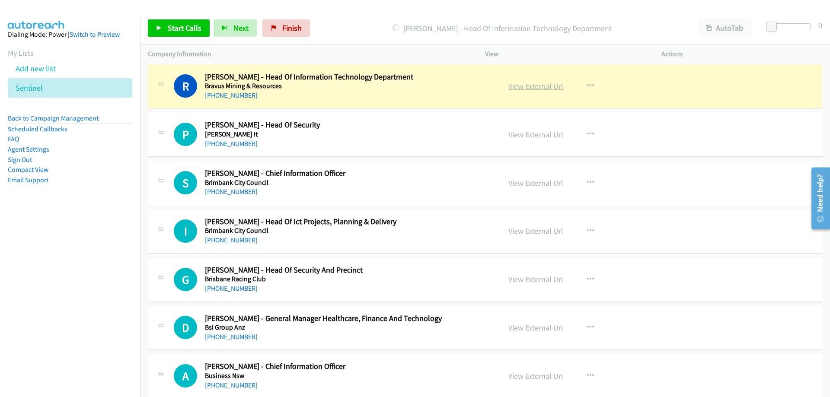
click at [549, 89] on link "View External Url" at bounding box center [535, 86] width 55 height 10
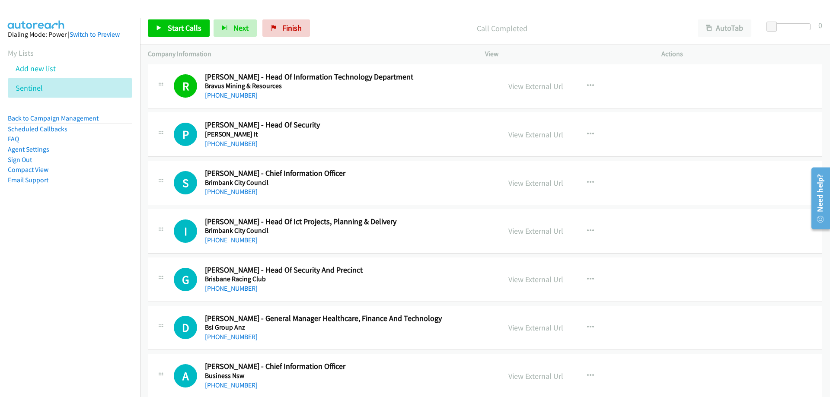
scroll to position [4755, 0]
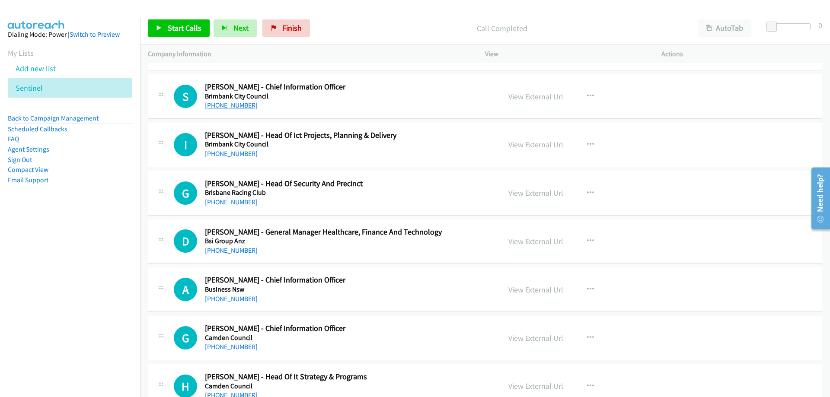
click at [230, 108] on link "+61 419 114 667" at bounding box center [231, 105] width 53 height 8
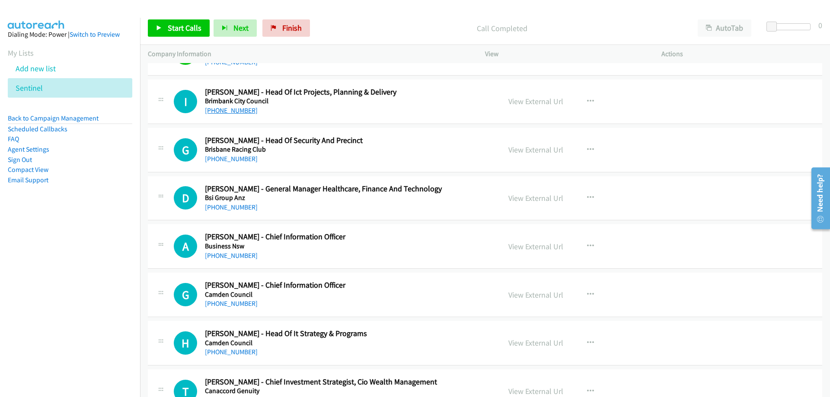
click at [241, 110] on link "+61 467 709 158" at bounding box center [231, 110] width 53 height 8
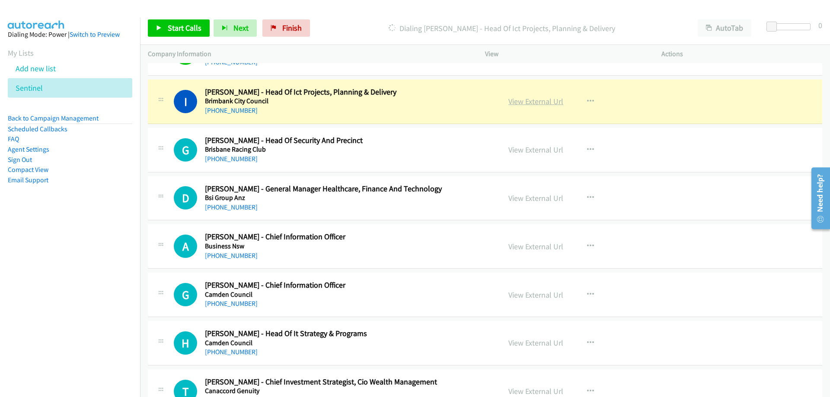
click at [525, 101] on link "View External Url" at bounding box center [535, 101] width 55 height 10
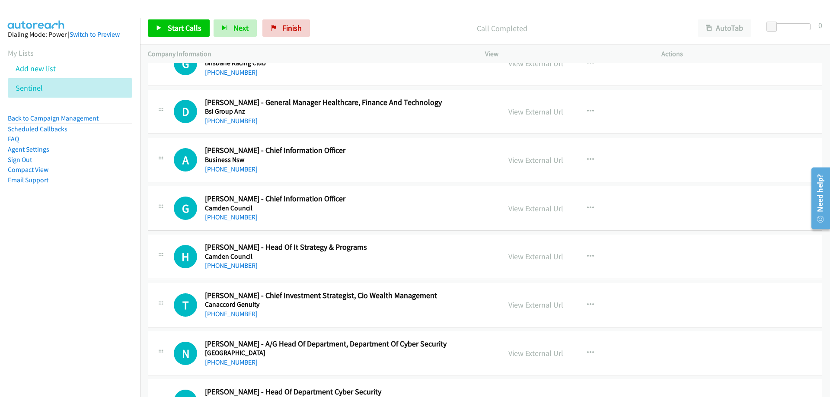
scroll to position [4928, 0]
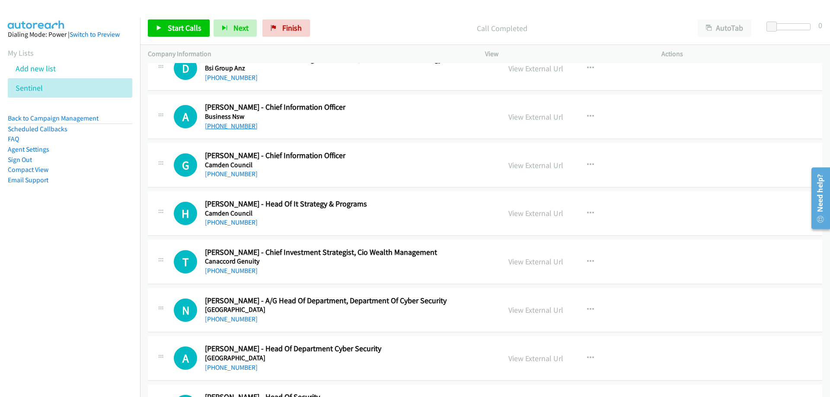
click at [239, 123] on link "+61 416 110 035" at bounding box center [231, 126] width 53 height 8
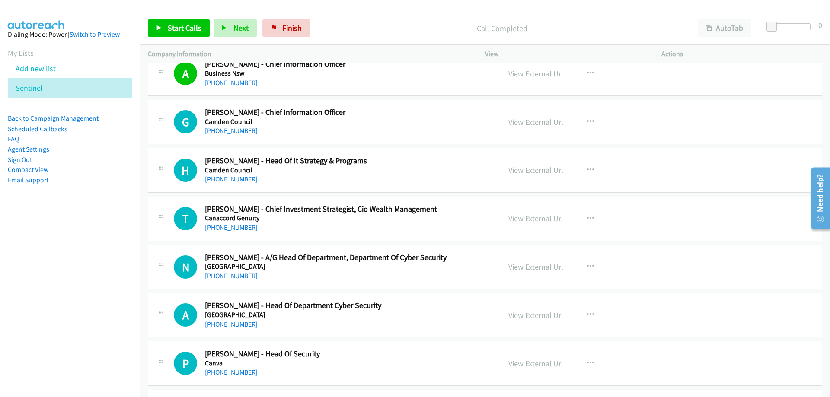
scroll to position [5015, 0]
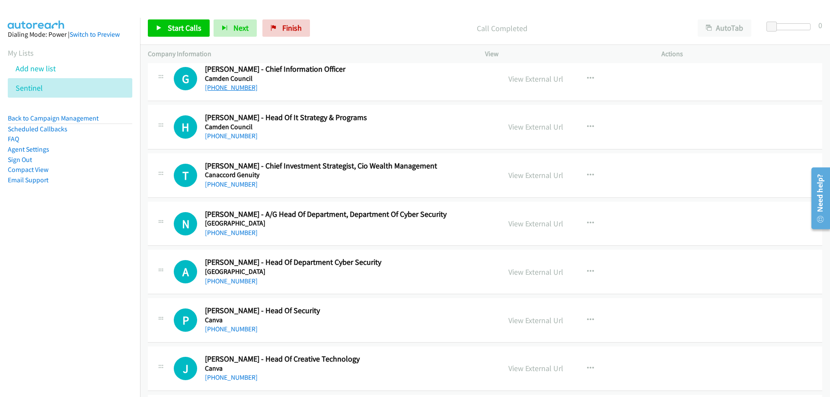
click at [225, 89] on link "+61 478 879 218" at bounding box center [231, 87] width 53 height 8
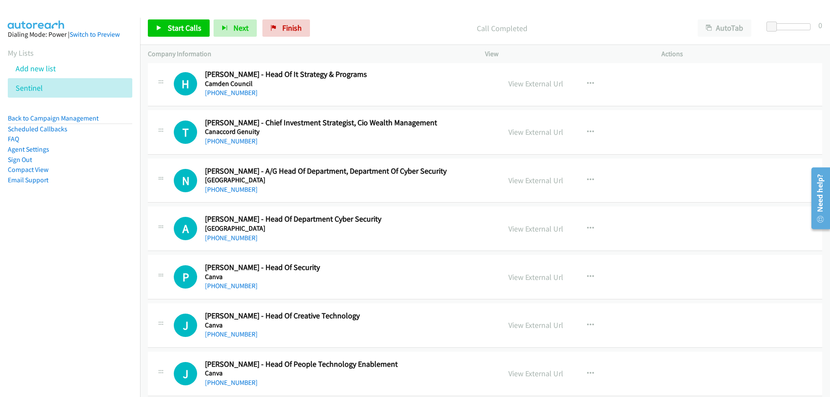
click at [237, 88] on div "+61 402 924 316" at bounding box center [347, 93] width 285 height 10
click at [237, 89] on link "+61 402 924 316" at bounding box center [231, 93] width 53 height 8
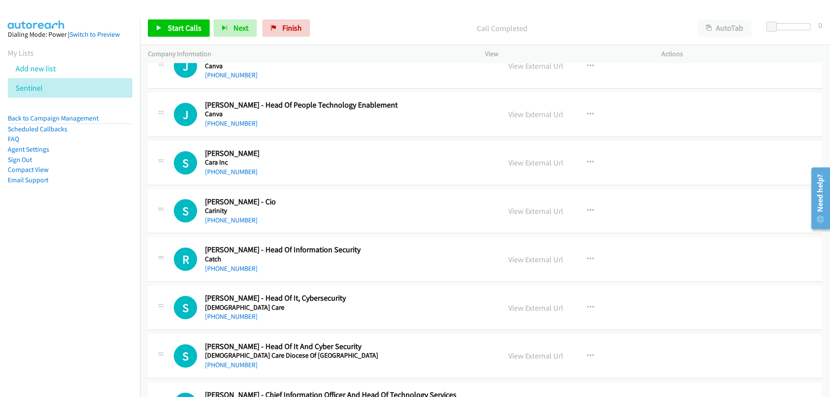
scroll to position [5360, 0]
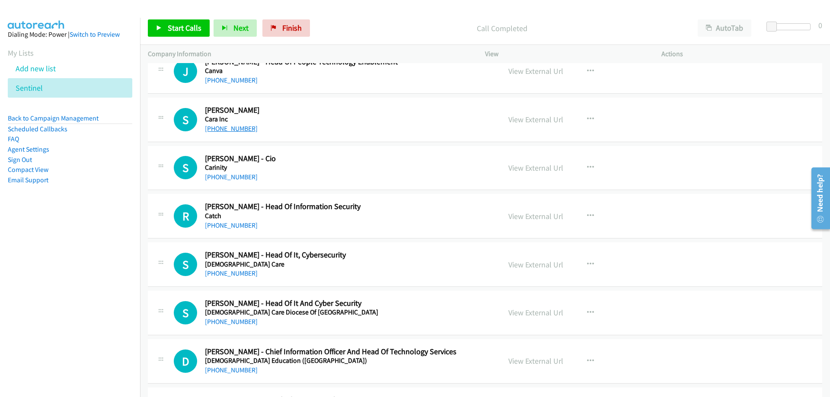
click at [233, 131] on link "+61 412 316 588" at bounding box center [231, 128] width 53 height 8
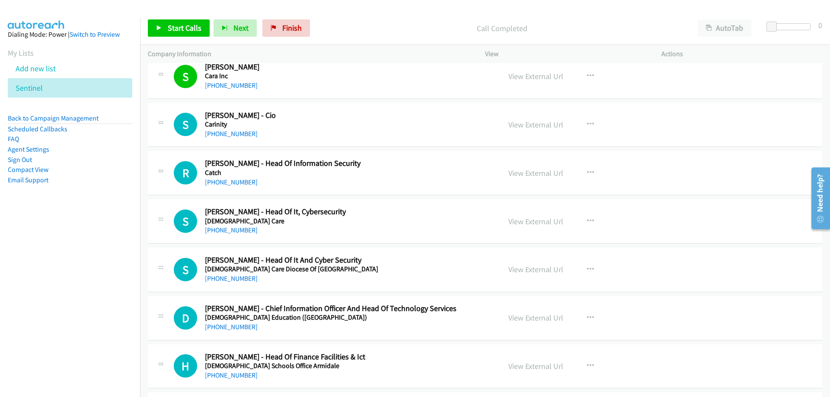
scroll to position [5447, 0]
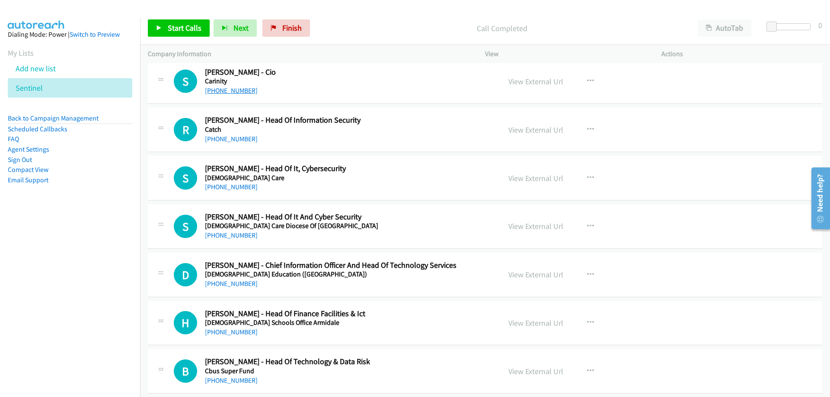
click at [241, 87] on link "+61 400 419 561" at bounding box center [231, 90] width 53 height 8
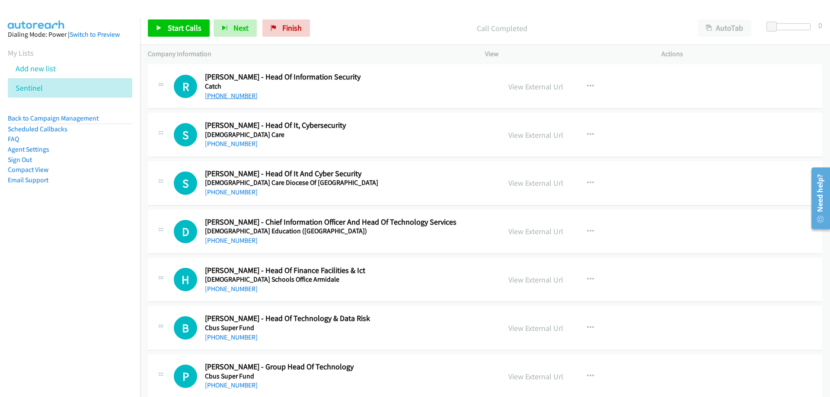
click at [214, 97] on link "[PHONE_NUMBER]" at bounding box center [231, 96] width 53 height 8
